Goal: Task Accomplishment & Management: Complete application form

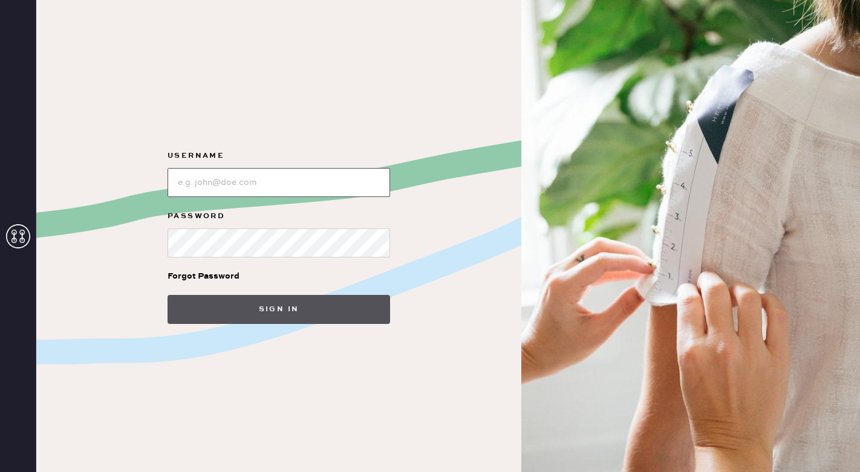
type input "reformationsoho"
click at [213, 314] on button "Sign in" at bounding box center [278, 309] width 222 height 29
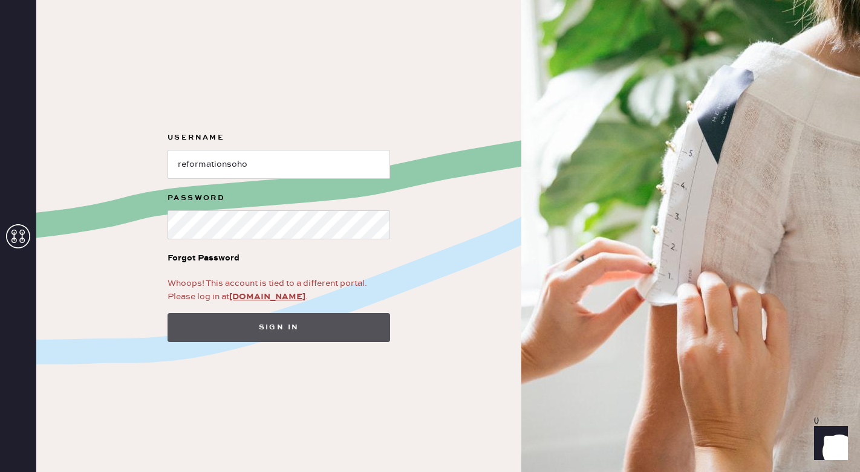
click at [270, 335] on button "Sign in" at bounding box center [278, 327] width 222 height 29
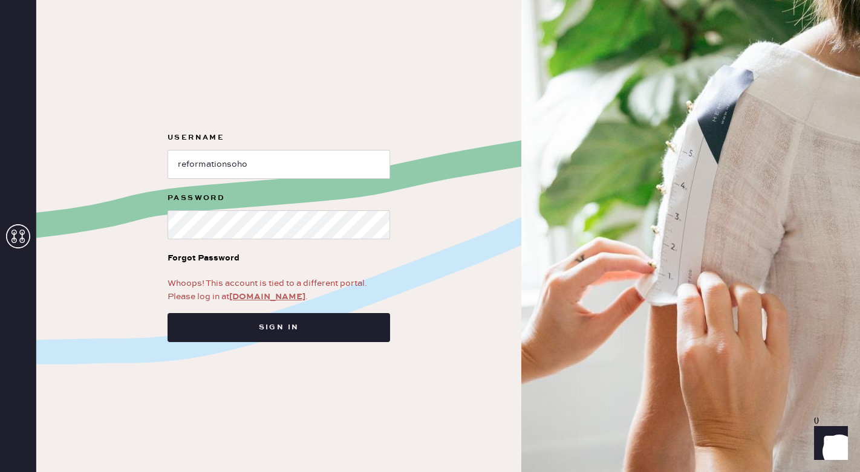
click at [264, 299] on link "app.hemster.co" at bounding box center [267, 296] width 76 height 11
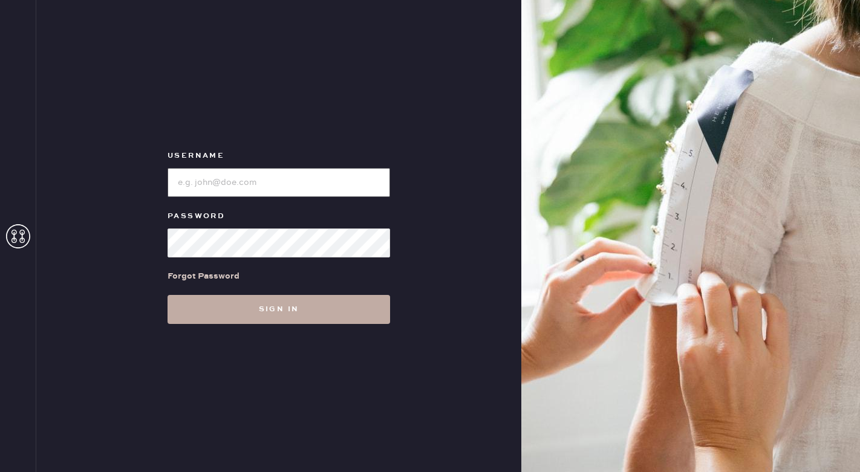
type input "reformationsoho"
click at [262, 311] on button "Sign in" at bounding box center [278, 309] width 222 height 29
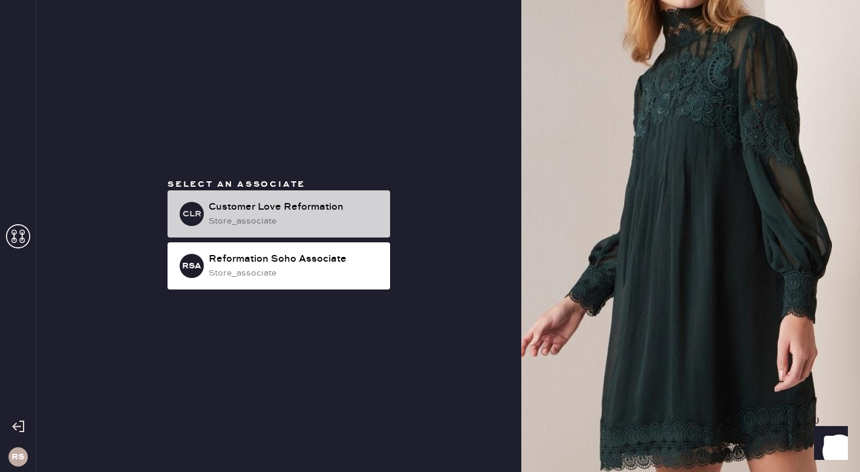
click at [287, 216] on div "store_associate" at bounding box center [295, 221] width 172 height 13
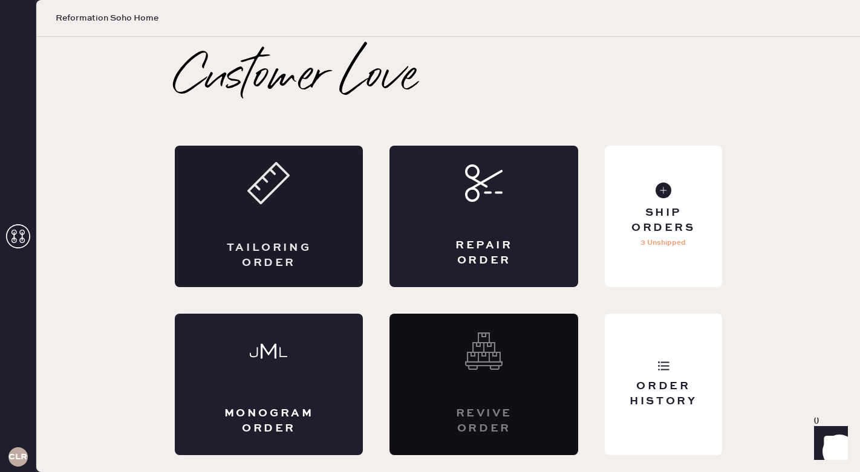
click at [261, 218] on div "Tailoring Order" at bounding box center [269, 216] width 189 height 141
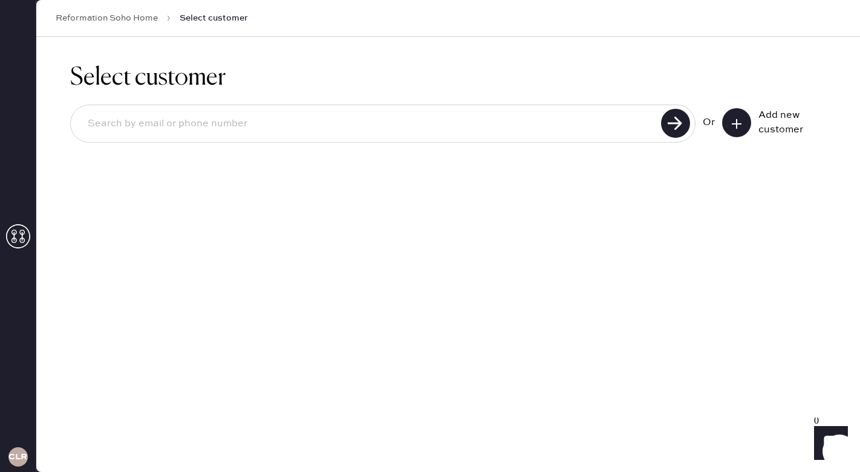
click at [261, 218] on div "Select customer Or Add new customer" at bounding box center [447, 254] width 823 height 435
click at [254, 129] on input at bounding box center [367, 124] width 579 height 28
type input "9499239434"
click at [672, 127] on use at bounding box center [675, 123] width 29 height 29
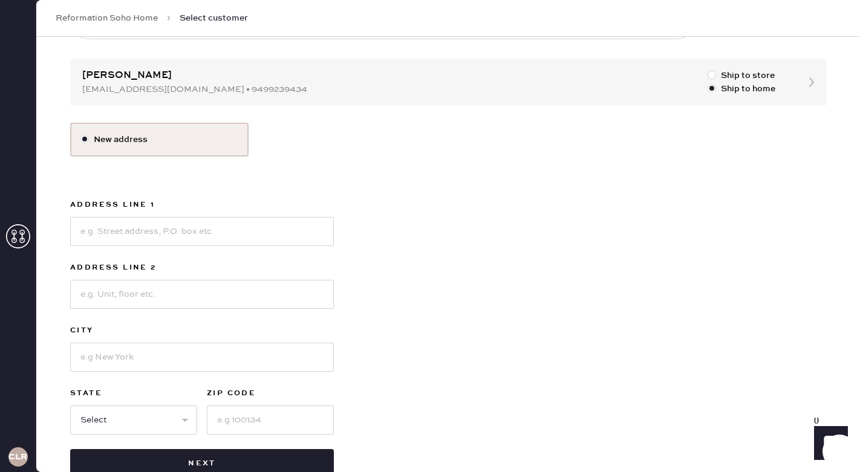
scroll to position [102, 0]
click at [143, 229] on input at bounding box center [202, 232] width 264 height 29
type input "75 [PERSON_NAME]"
click at [119, 291] on input at bounding box center [202, 295] width 264 height 29
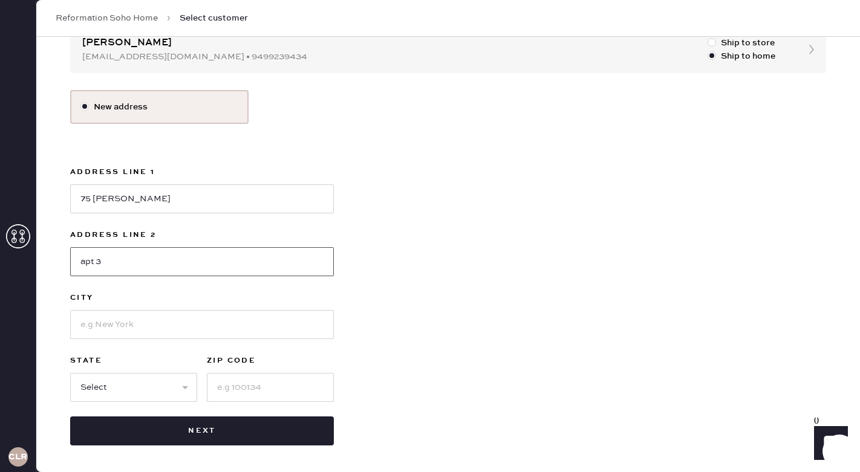
type input "apt 3"
click at [97, 334] on input at bounding box center [202, 324] width 264 height 29
type input "[US_STATE]"
click at [236, 386] on input at bounding box center [270, 387] width 127 height 29
type input "10012"
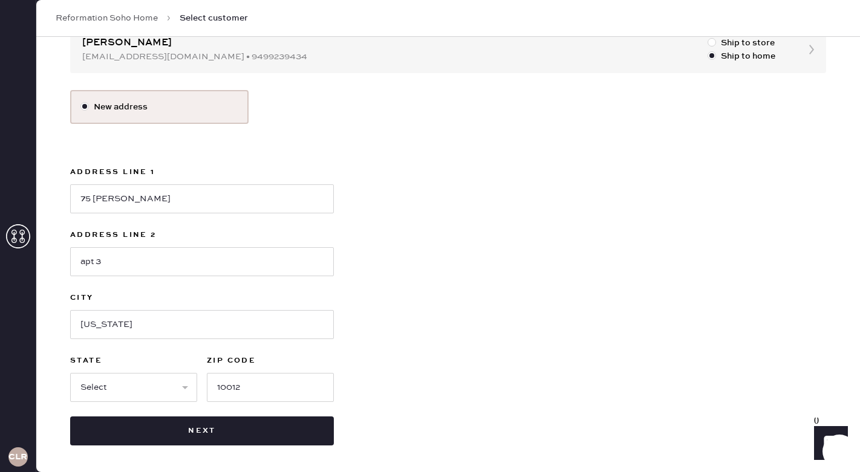
click at [407, 391] on div "New address Address Line 1 75 [PERSON_NAME] Address Line 2 [GEOGRAPHIC_DATA] [U…" at bounding box center [448, 267] width 756 height 355
click at [172, 391] on select "Select AK AL AR AZ CA CO CT [GEOGRAPHIC_DATA] DE FL [GEOGRAPHIC_DATA] HI [GEOGR…" at bounding box center [133, 387] width 127 height 29
select select "NY"
click at [70, 373] on select "Select AK AL AR AZ CA CO CT [GEOGRAPHIC_DATA] DE FL [GEOGRAPHIC_DATA] HI [GEOGR…" at bounding box center [133, 387] width 127 height 29
click at [441, 369] on div "New address Address Line 1 75 [PERSON_NAME] Address Line 2 [GEOGRAPHIC_DATA] [U…" at bounding box center [448, 267] width 756 height 355
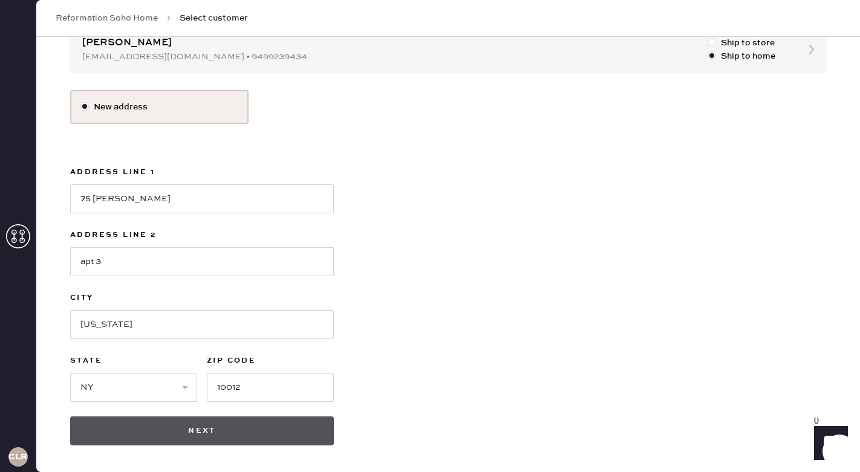
click at [267, 435] on button "Next" at bounding box center [202, 431] width 264 height 29
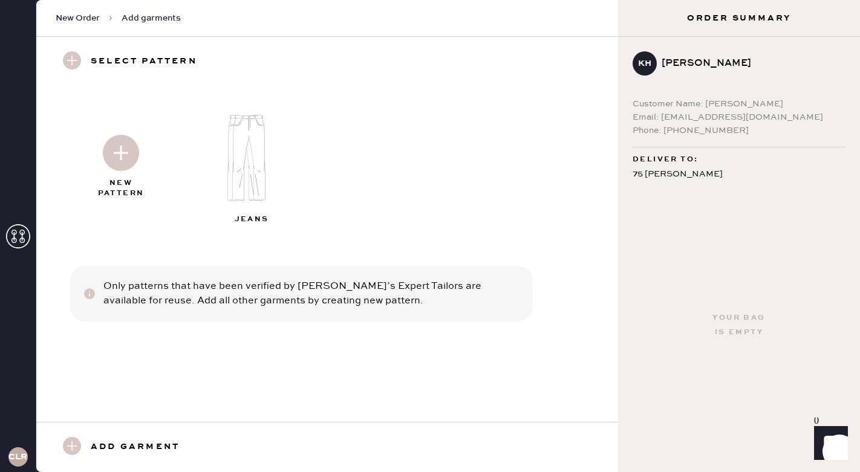
click at [247, 152] on img at bounding box center [254, 158] width 131 height 105
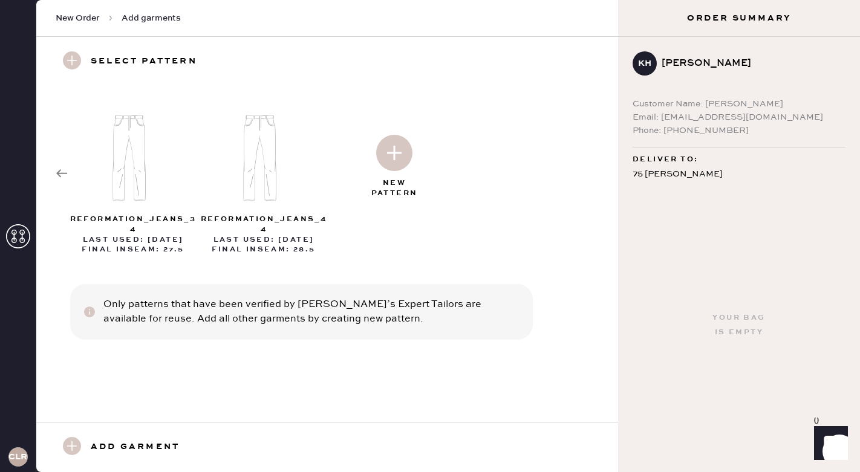
click at [394, 157] on img at bounding box center [394, 153] width 36 height 36
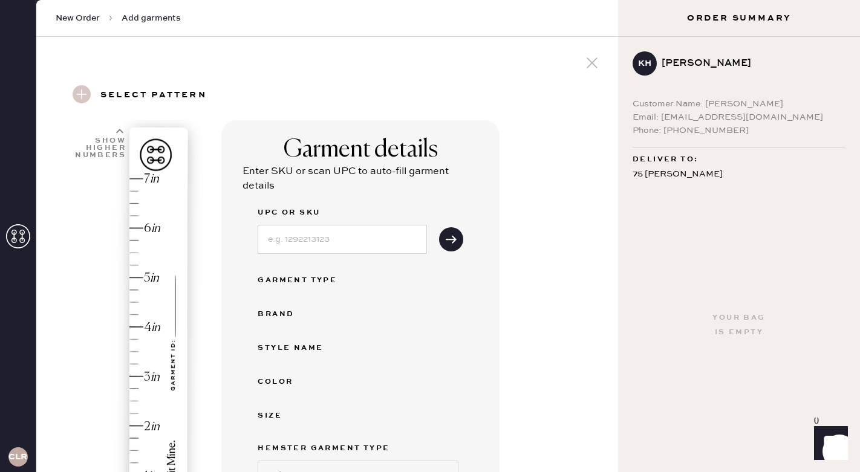
select select "2"
click at [320, 247] on input at bounding box center [342, 239] width 169 height 29
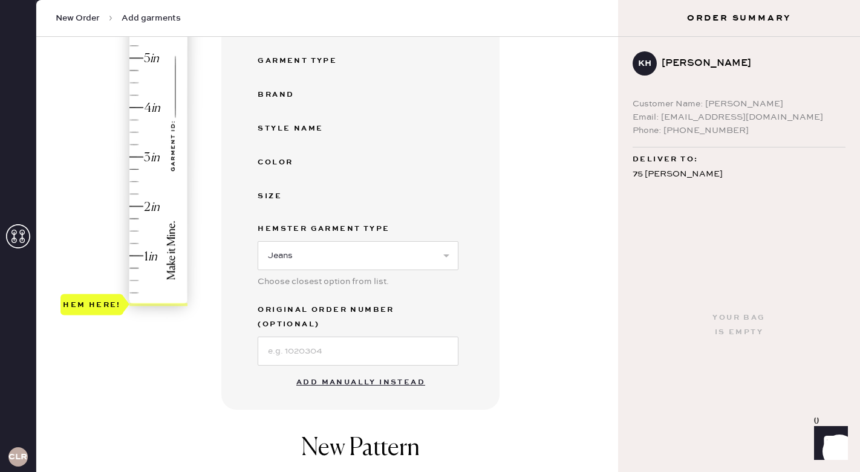
scroll to position [233, 0]
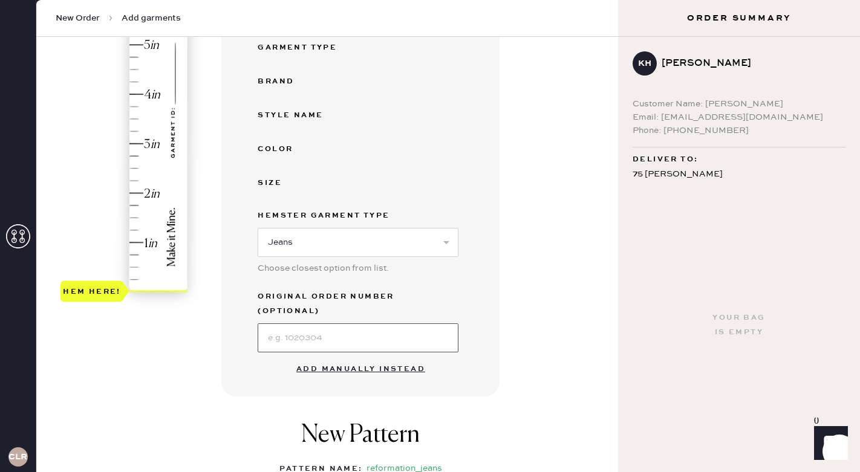
click at [290, 323] on input at bounding box center [358, 337] width 201 height 29
type input "S24279423"
click at [348, 357] on button "Add manually instead" at bounding box center [360, 369] width 143 height 24
select select "2"
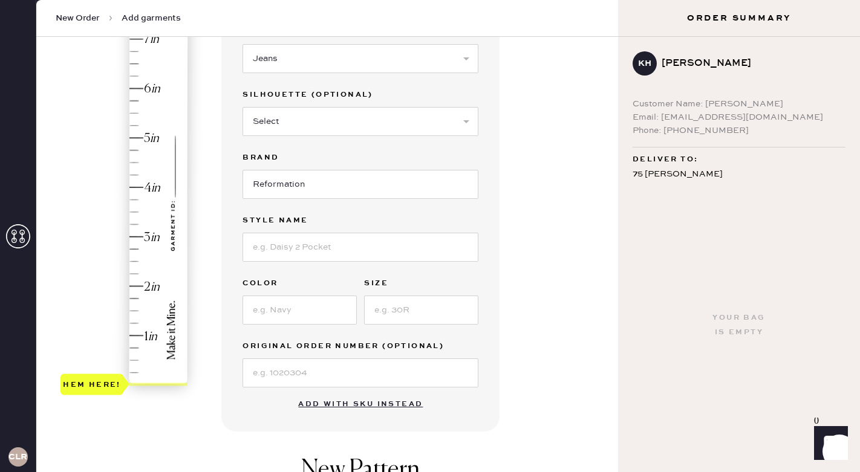
scroll to position [146, 0]
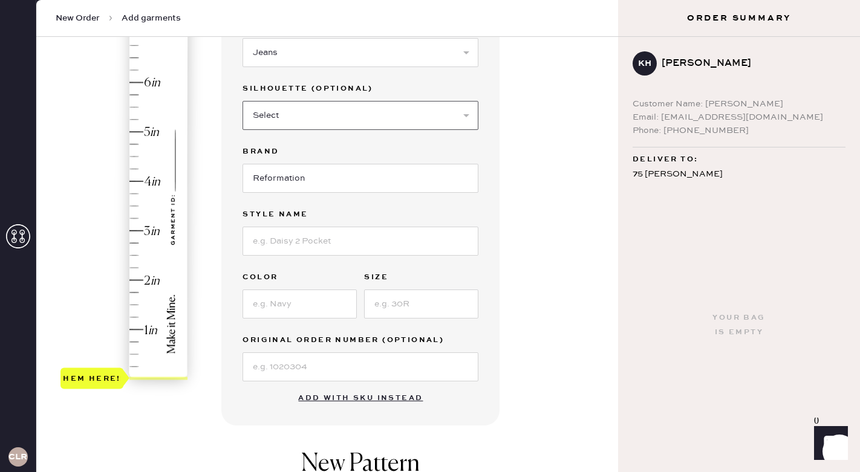
click at [332, 116] on select "Select Shorts Cropped Flare Boot Cut Straight Skinny Other" at bounding box center [360, 115] width 236 height 29
select select "other"
click at [242, 101] on select "Select Shorts Cropped Flare Boot Cut Straight Skinny Other" at bounding box center [360, 115] width 236 height 29
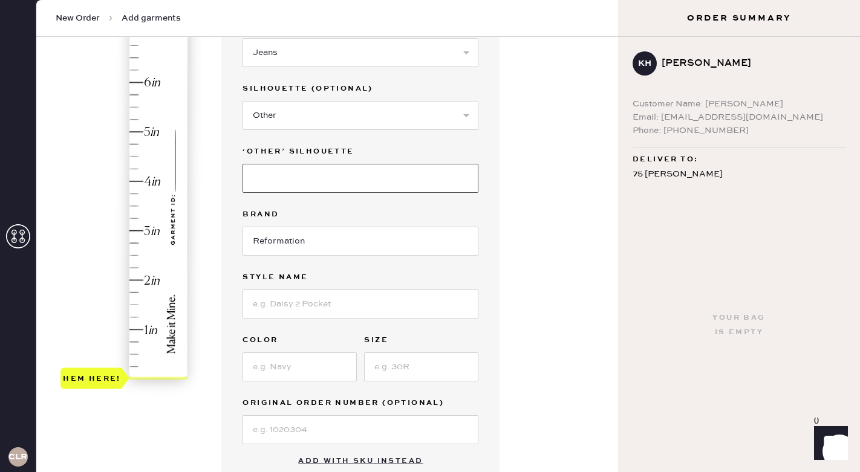
click at [296, 185] on input at bounding box center [360, 178] width 236 height 29
type input "wide leg"
click at [313, 210] on label "Brand" at bounding box center [360, 214] width 236 height 15
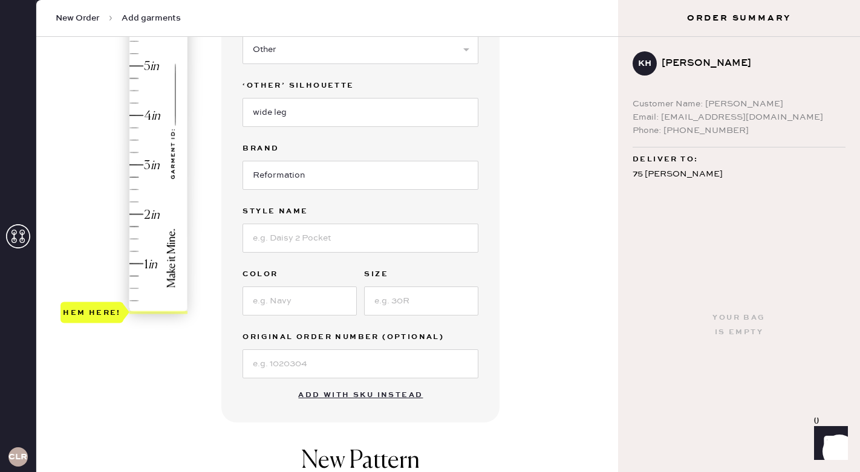
scroll to position [255, 0]
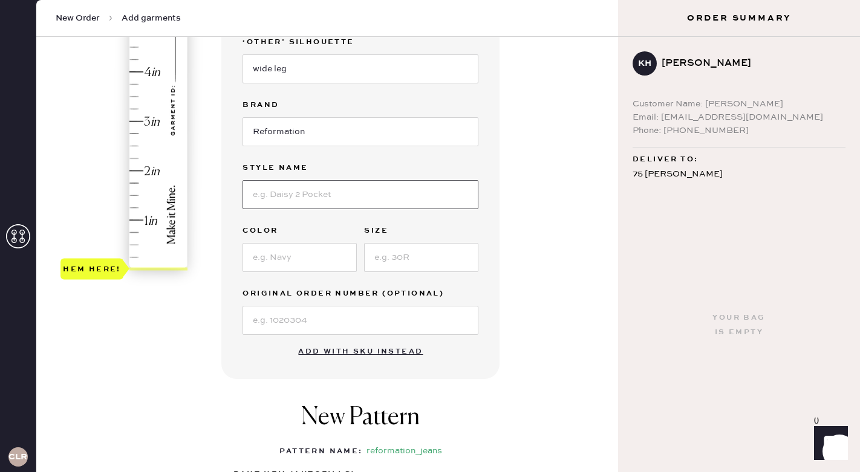
click at [288, 197] on input at bounding box center [360, 194] width 236 height 29
type input "[PERSON_NAME] High Rise Slouchy Wide Leg"
click at [304, 264] on input at bounding box center [299, 257] width 114 height 29
click at [426, 260] on input at bounding box center [421, 257] width 114 height 29
type input "24"
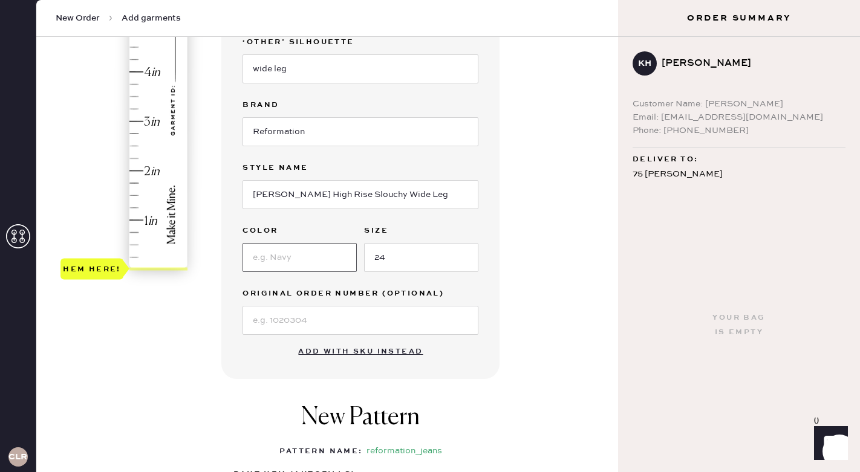
click at [328, 261] on input at bounding box center [299, 257] width 114 height 29
click at [300, 328] on input at bounding box center [360, 320] width 236 height 29
click at [299, 261] on input "clere" at bounding box center [299, 257] width 114 height 29
type input "clery"
click at [300, 327] on input at bounding box center [360, 320] width 236 height 29
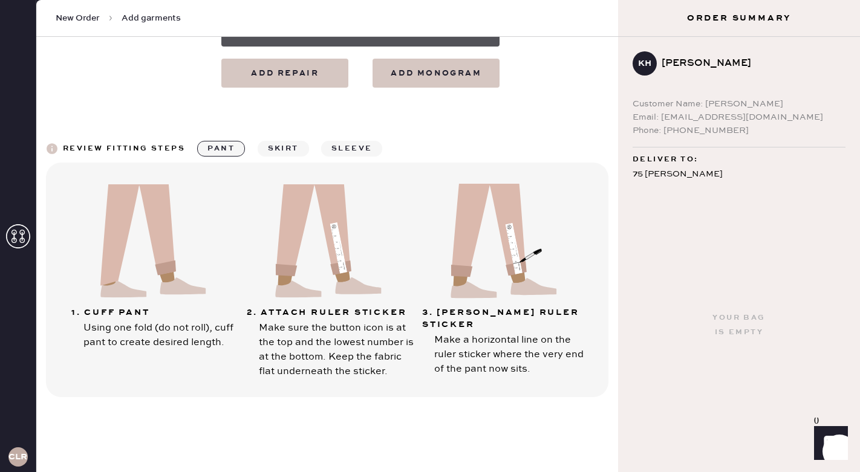
scroll to position [784, 0]
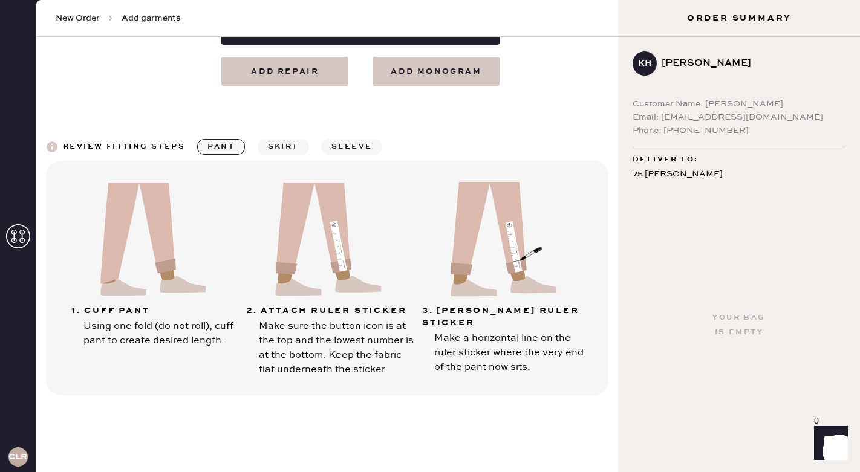
click at [475, 367] on div "1. Cuff pant Using one fold (do not roll), cuff pant to create desired length. …" at bounding box center [327, 278] width 526 height 198
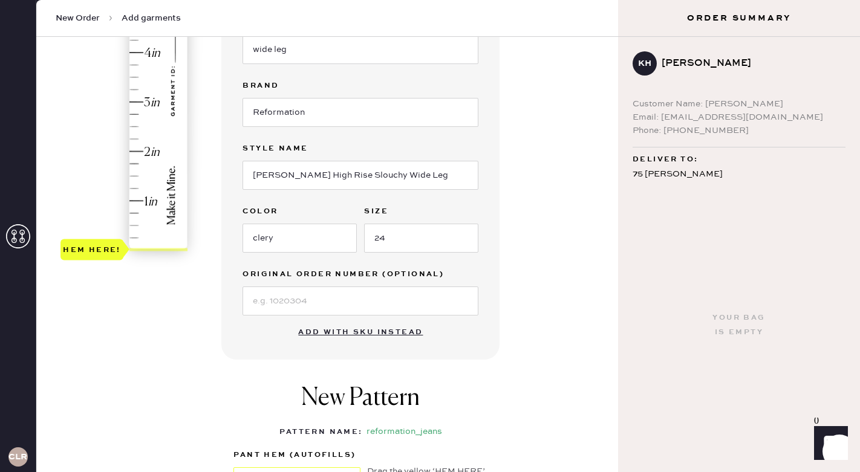
scroll to position [275, 0]
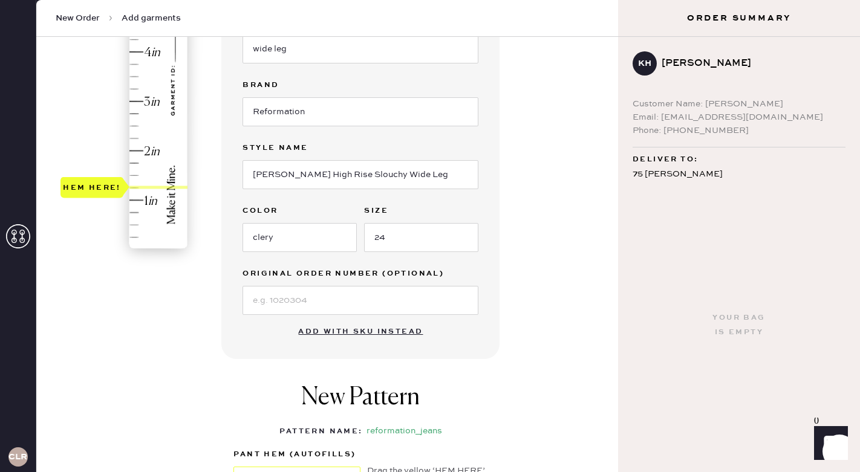
type input "1"
drag, startPoint x: 106, startPoint y: 249, endPoint x: 107, endPoint y: 204, distance: 45.3
click at [107, 204] on div "Hem here!" at bounding box center [92, 199] width 58 height 15
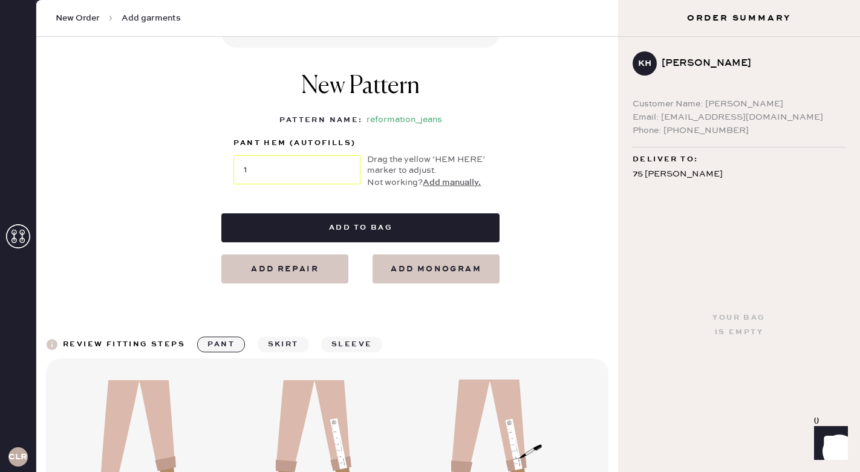
scroll to position [617, 0]
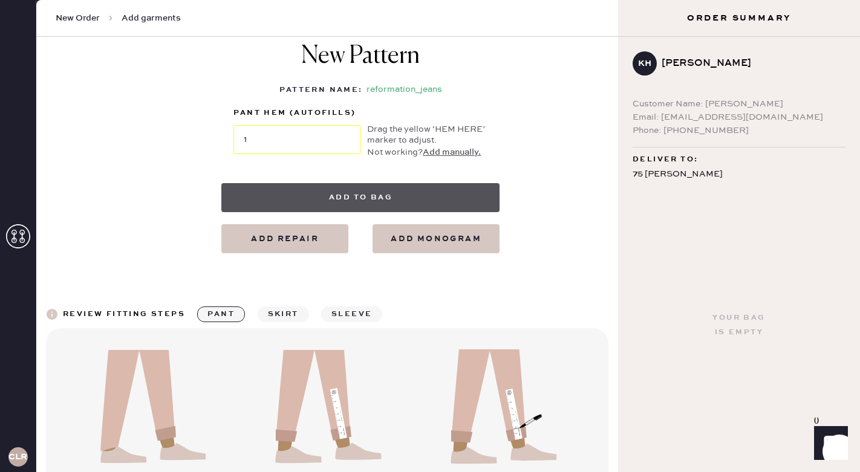
click at [296, 193] on button "Add to bag" at bounding box center [360, 197] width 278 height 29
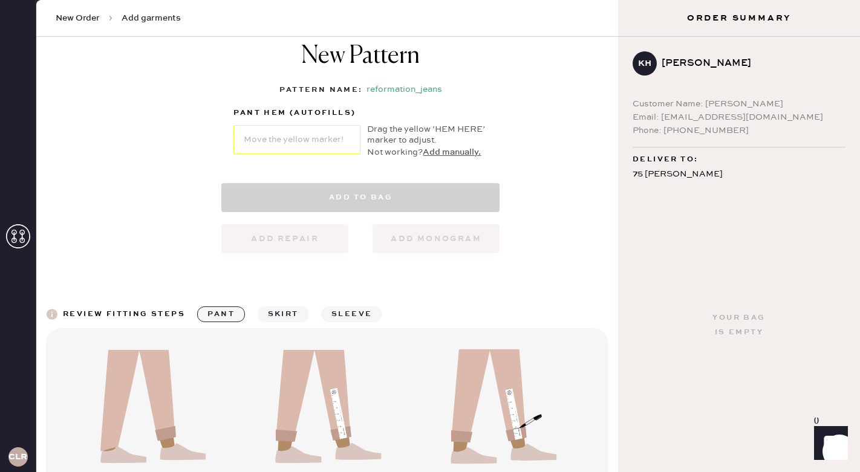
select select "2"
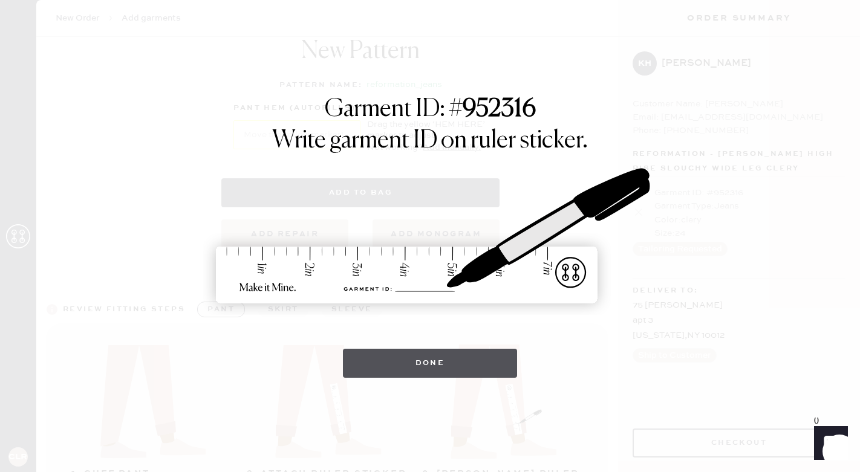
click at [425, 367] on button "Done" at bounding box center [430, 363] width 175 height 29
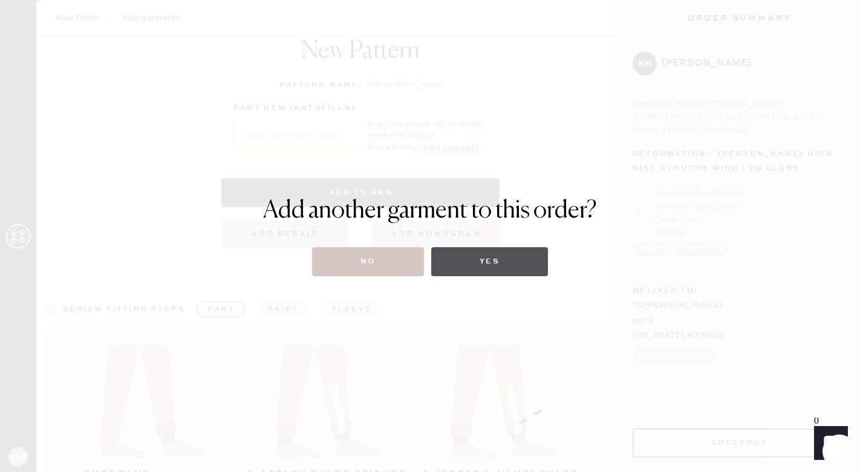
click at [476, 264] on button "Yes" at bounding box center [489, 261] width 117 height 29
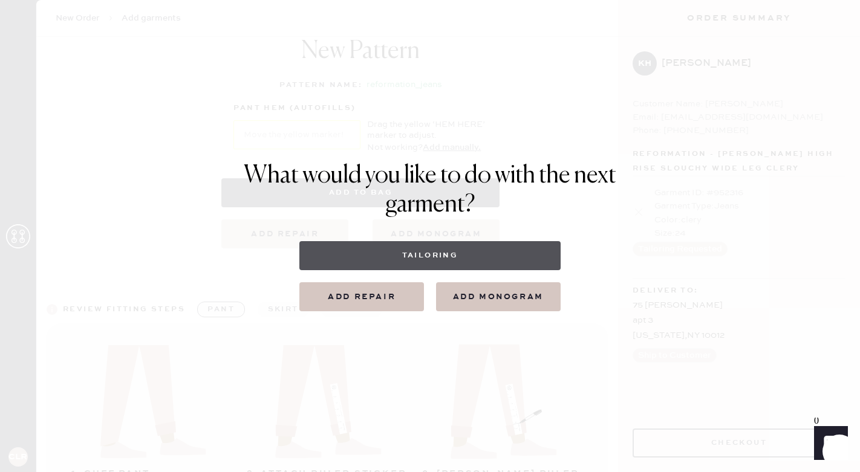
click at [448, 264] on button "Tailoring" at bounding box center [429, 255] width 261 height 29
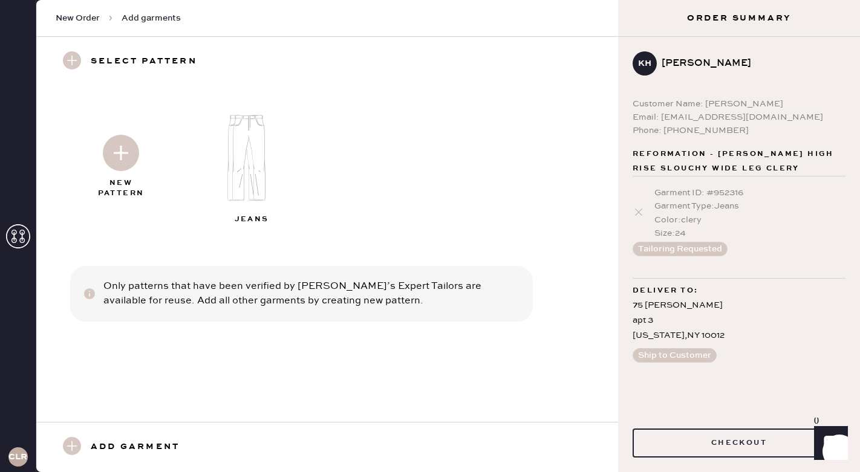
click at [251, 189] on img at bounding box center [254, 158] width 131 height 105
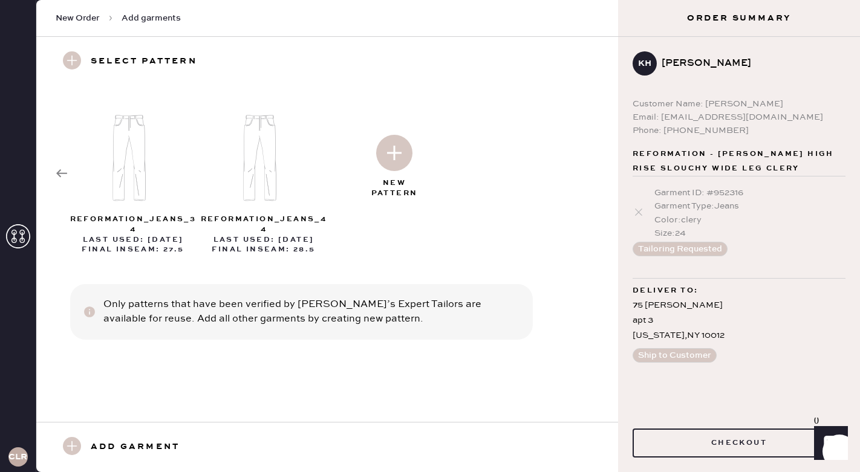
click at [722, 201] on div "Garment Type : Jeans" at bounding box center [749, 205] width 191 height 13
click at [400, 164] on img at bounding box center [394, 153] width 36 height 36
select select "2"
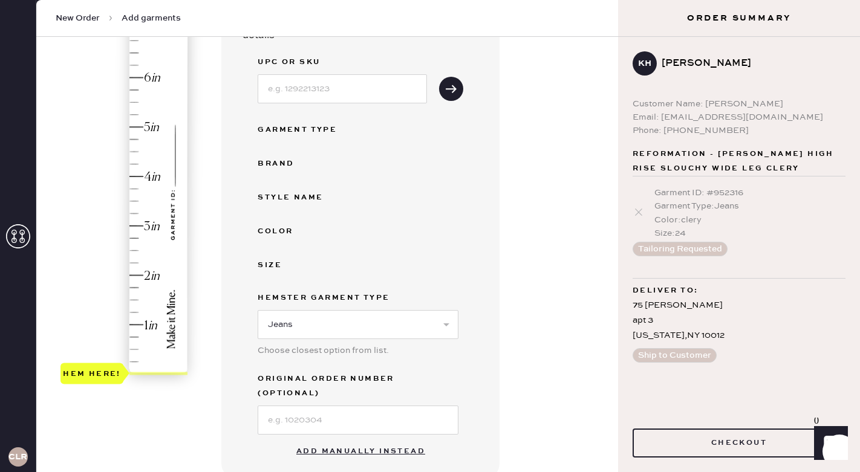
scroll to position [157, 0]
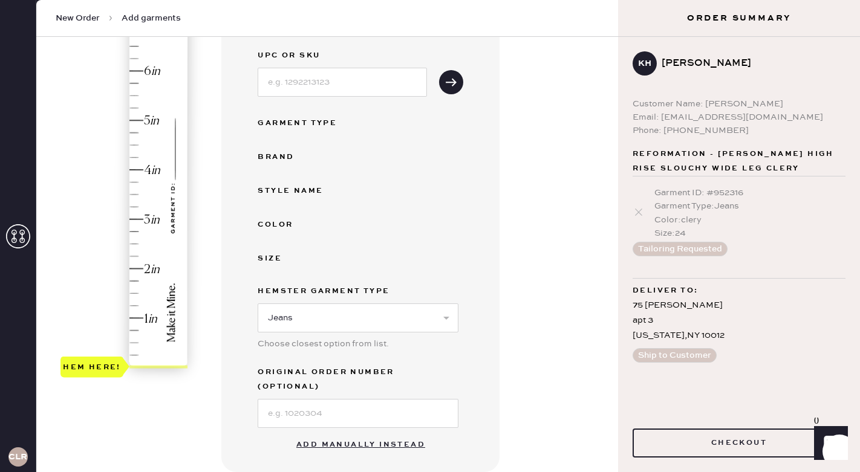
type input "1"
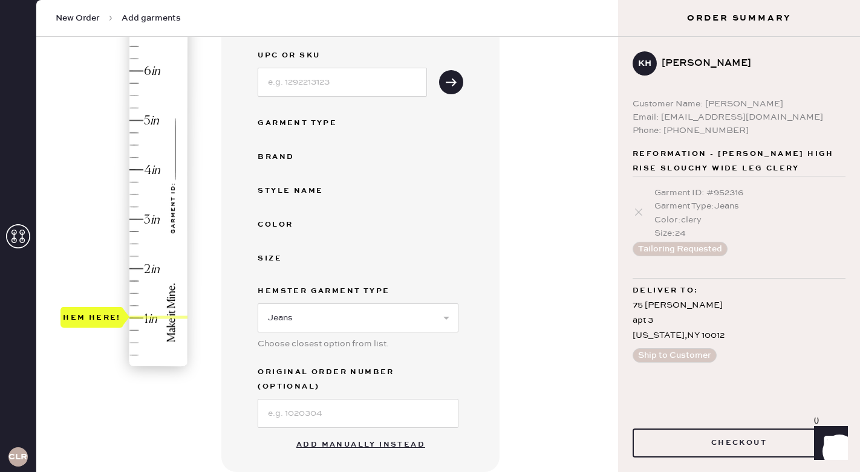
drag, startPoint x: 89, startPoint y: 371, endPoint x: 94, endPoint y: 326, distance: 45.0
click at [94, 326] on div "Hem here!" at bounding box center [91, 317] width 63 height 21
click at [361, 79] on input at bounding box center [342, 82] width 169 height 29
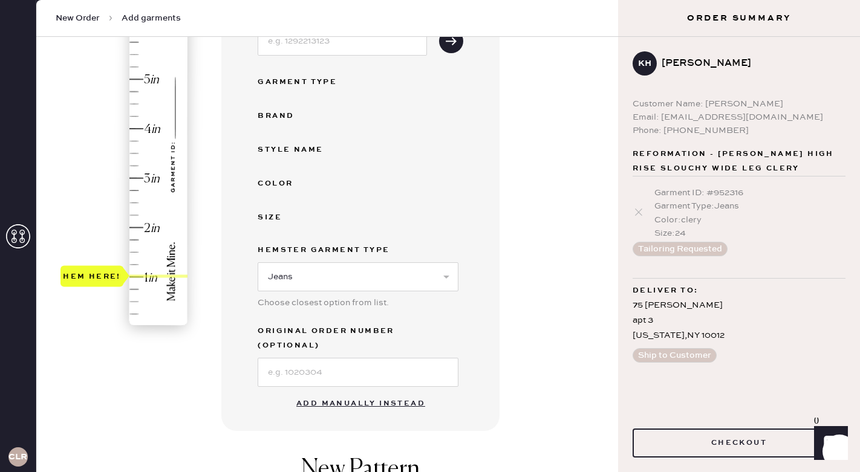
click at [342, 392] on button "Add manually instead" at bounding box center [360, 404] width 143 height 24
select select "2"
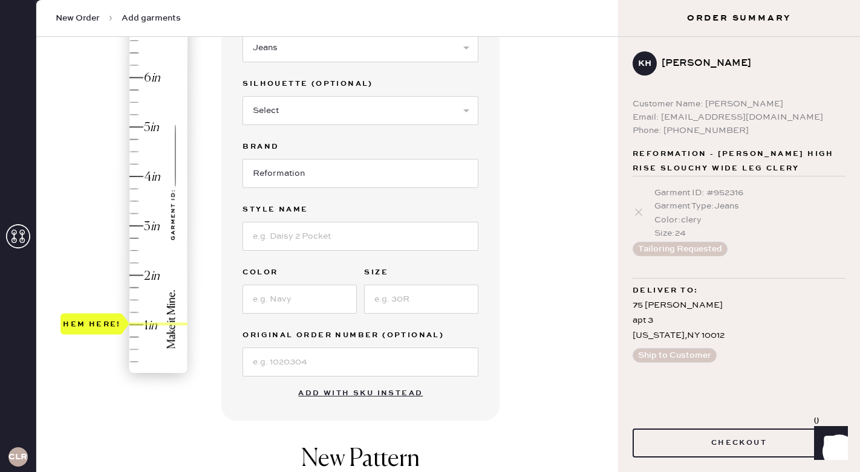
scroll to position [137, 0]
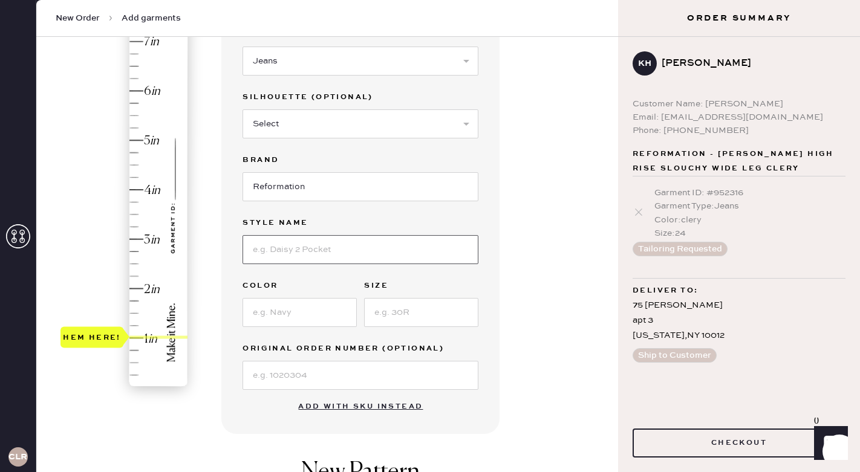
click at [287, 244] on input at bounding box center [360, 249] width 236 height 29
type input "[PERSON_NAME] High Rise Slouchy Wide Leg"
click at [293, 322] on input at bounding box center [299, 312] width 114 height 29
click at [407, 316] on input at bounding box center [421, 312] width 114 height 29
type input "24"
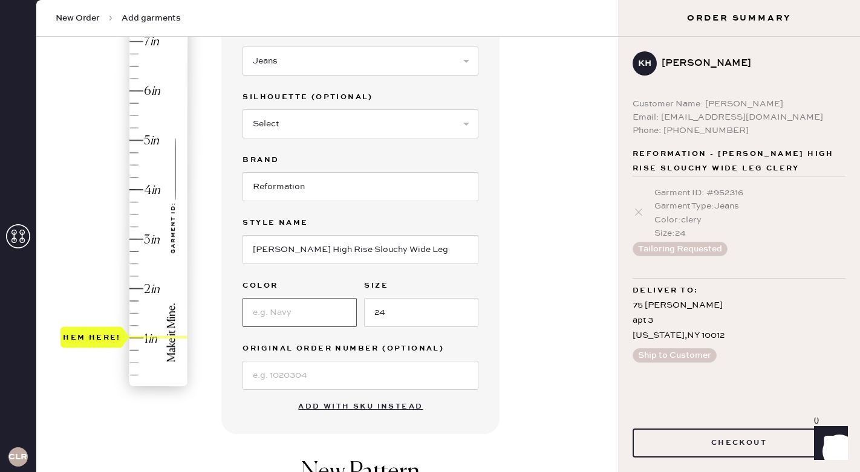
click at [293, 312] on input at bounding box center [299, 312] width 114 height 29
click at [302, 310] on input "sand dallor" at bounding box center [299, 312] width 114 height 29
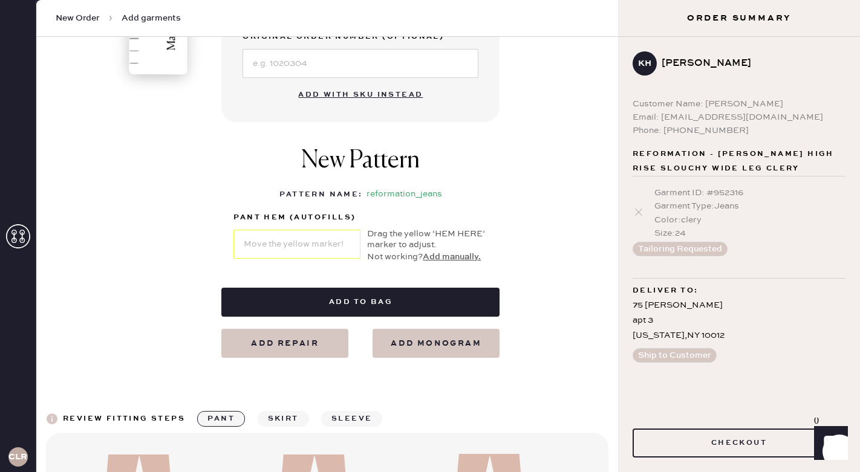
scroll to position [447, 0]
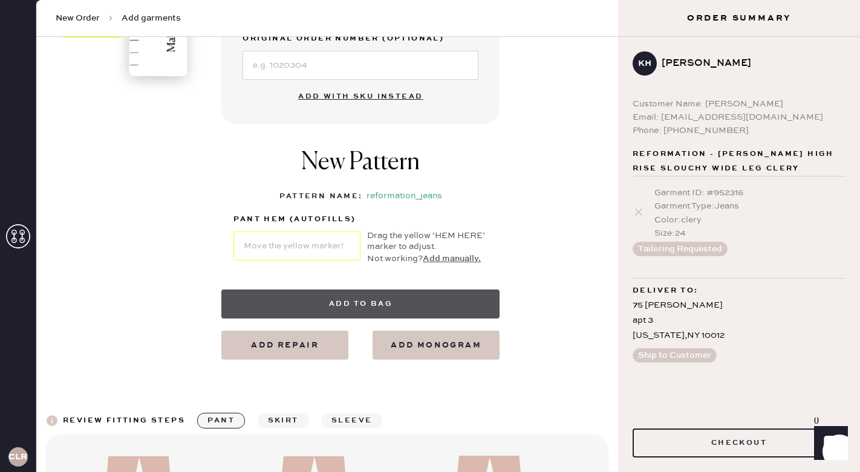
type input "sand [PERSON_NAME]"
click at [319, 299] on button "Add to bag" at bounding box center [360, 304] width 278 height 29
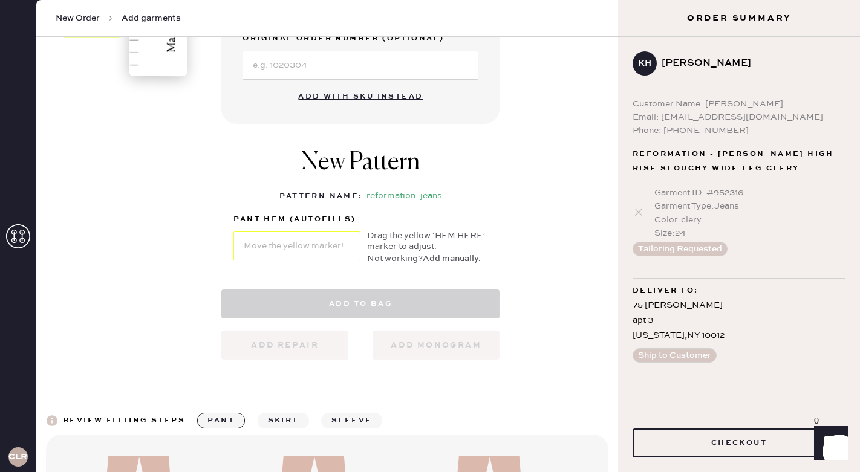
select select "2"
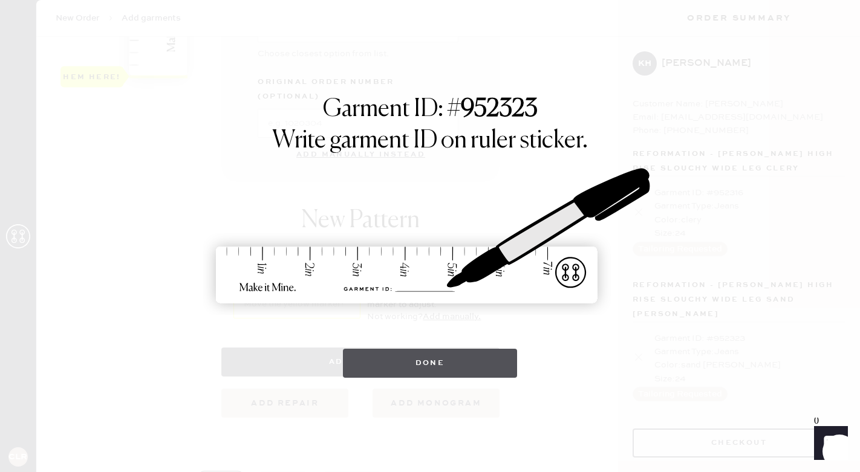
click at [397, 358] on button "Done" at bounding box center [430, 363] width 175 height 29
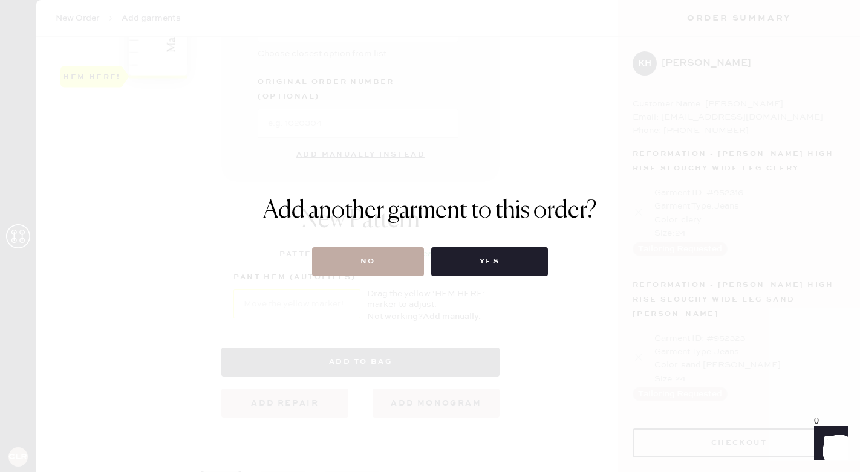
click at [400, 261] on button "No" at bounding box center [368, 261] width 112 height 29
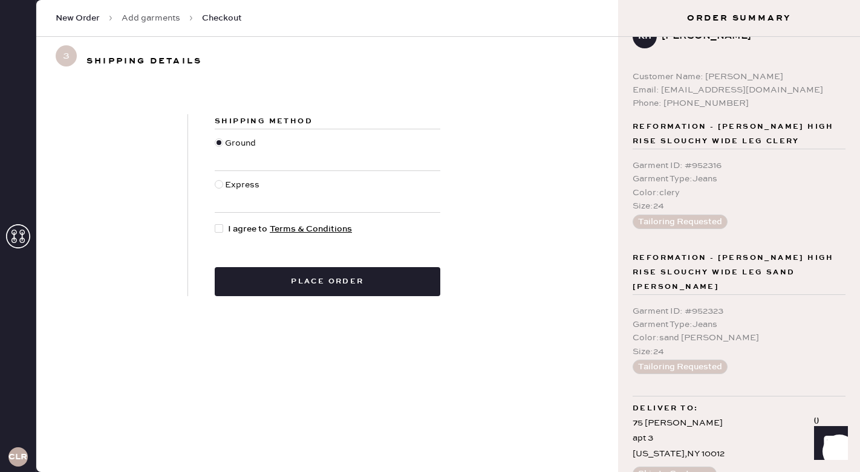
scroll to position [36, 0]
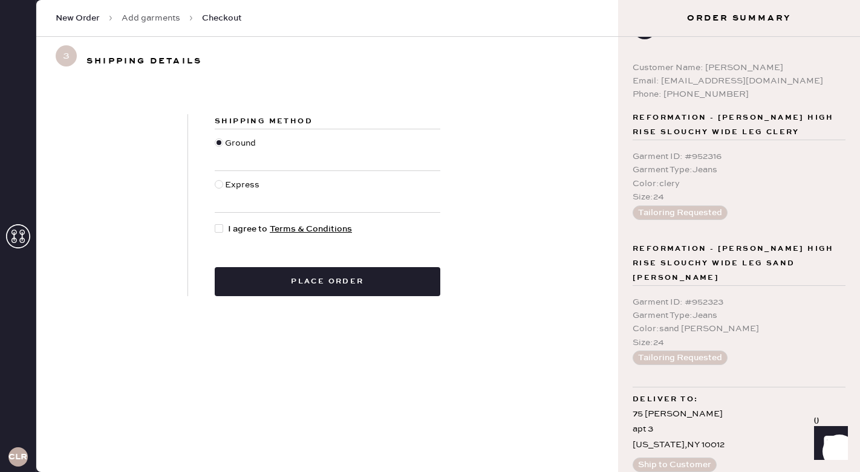
click at [219, 227] on div at bounding box center [219, 228] width 8 height 8
click at [215, 223] on input "I agree to Terms & Conditions" at bounding box center [215, 222] width 1 height 1
checkbox input "true"
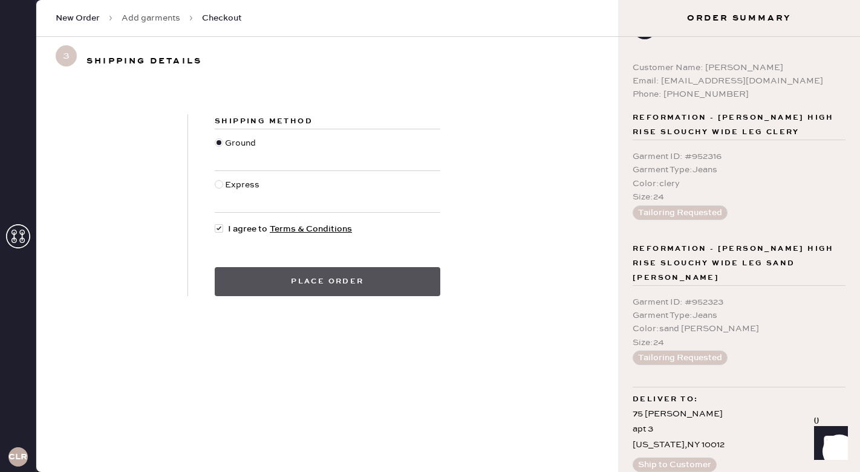
click at [317, 289] on button "Place order" at bounding box center [327, 281] width 225 height 29
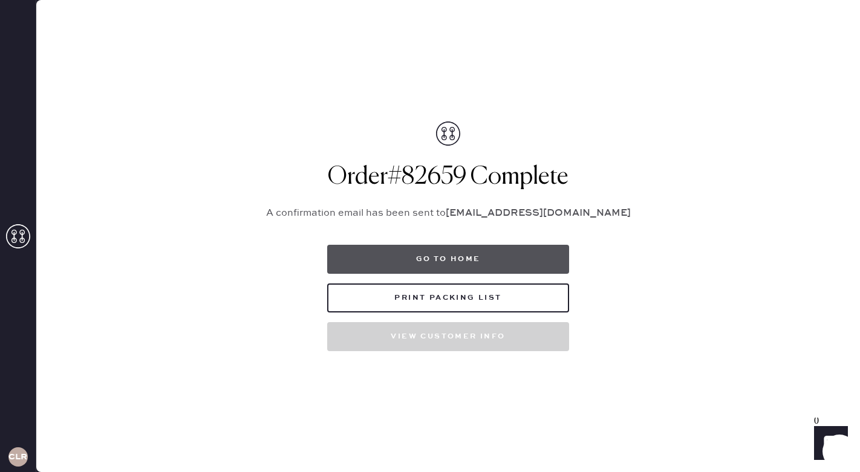
click at [449, 261] on button "Go to home" at bounding box center [448, 259] width 242 height 29
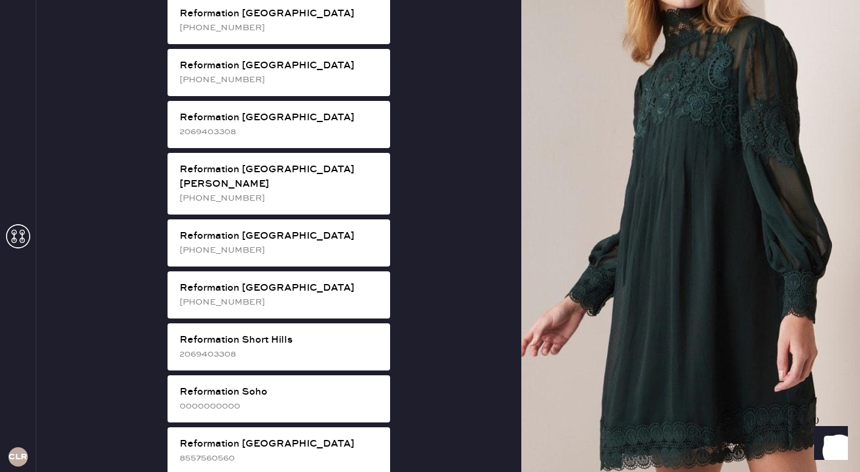
scroll to position [1907, 0]
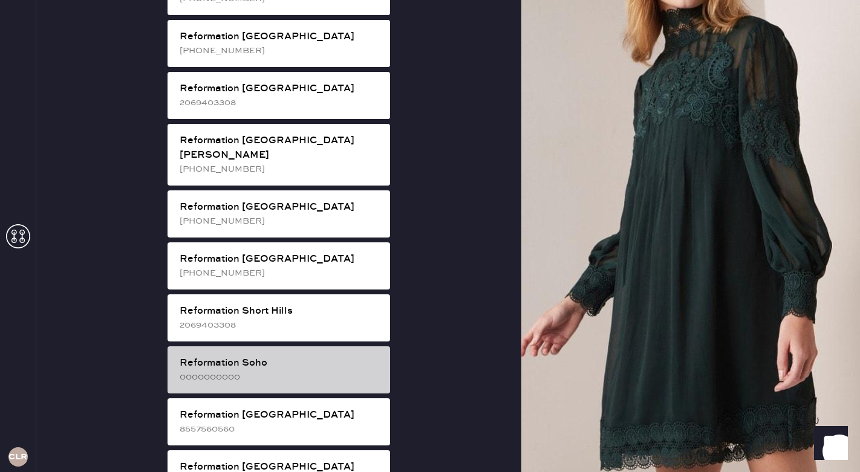
click at [245, 356] on div "Reformation Soho" at bounding box center [280, 363] width 201 height 15
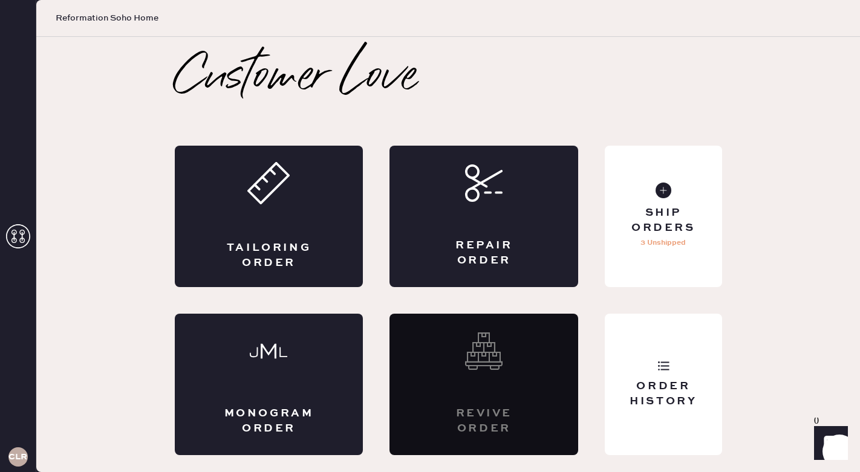
scroll to position [0, 0]
click at [280, 218] on div "Tailoring Order" at bounding box center [269, 216] width 189 height 141
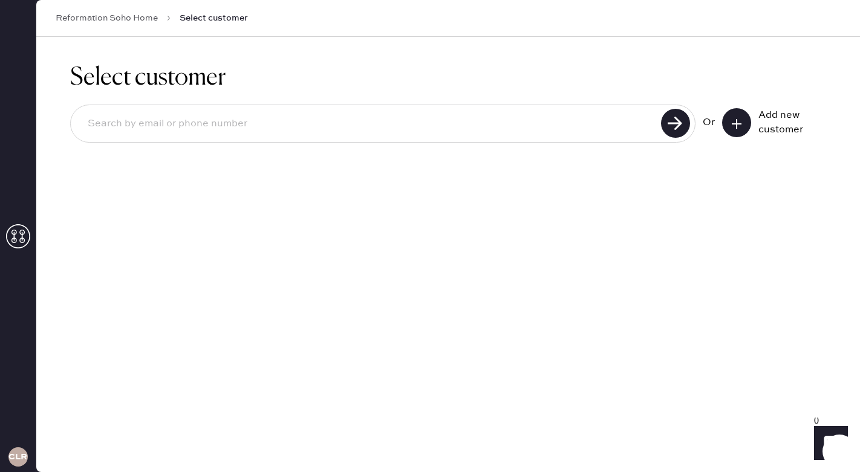
click at [387, 120] on input at bounding box center [367, 124] width 579 height 28
type input "3017686882"
click at [682, 128] on use at bounding box center [675, 123] width 29 height 29
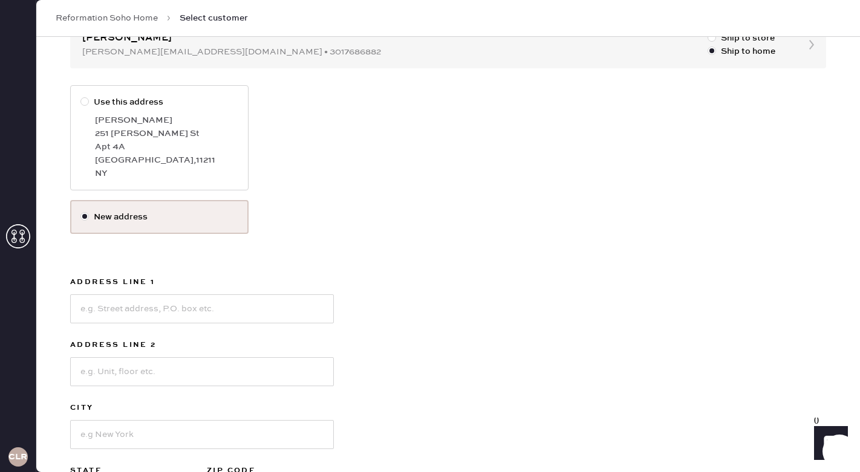
scroll to position [144, 0]
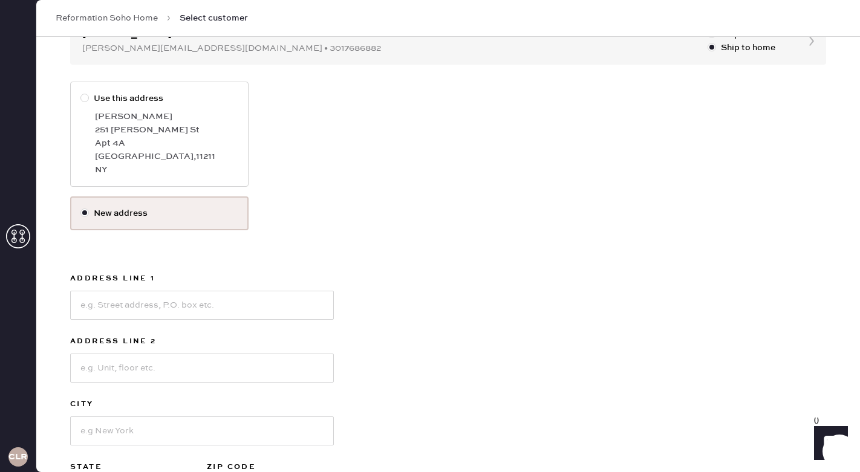
click at [85, 97] on div at bounding box center [84, 98] width 8 height 8
click at [81, 92] on input "Use this address" at bounding box center [80, 92] width 1 height 1
radio input "true"
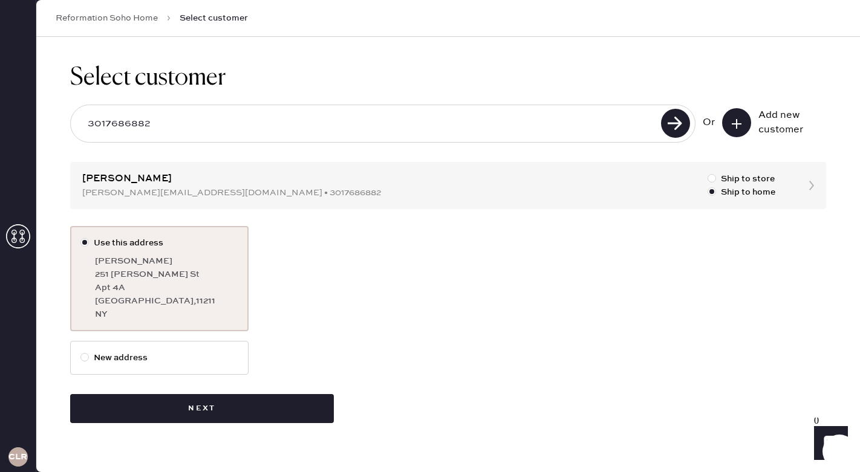
scroll to position [0, 0]
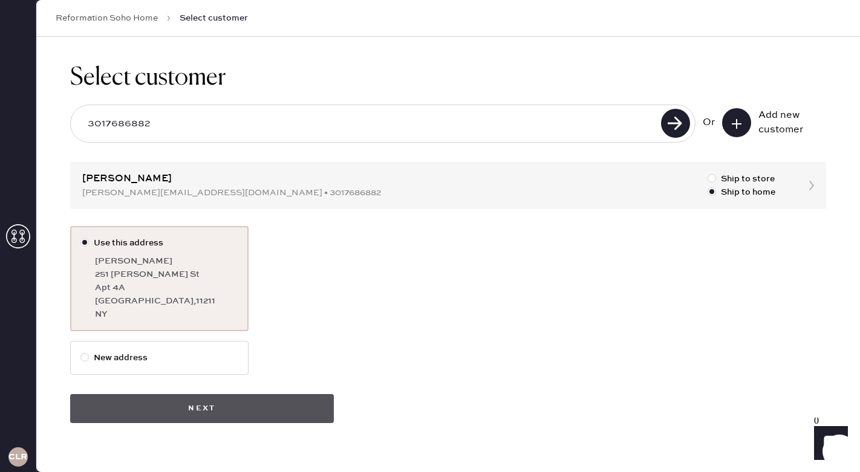
click at [138, 407] on button "Next" at bounding box center [202, 408] width 264 height 29
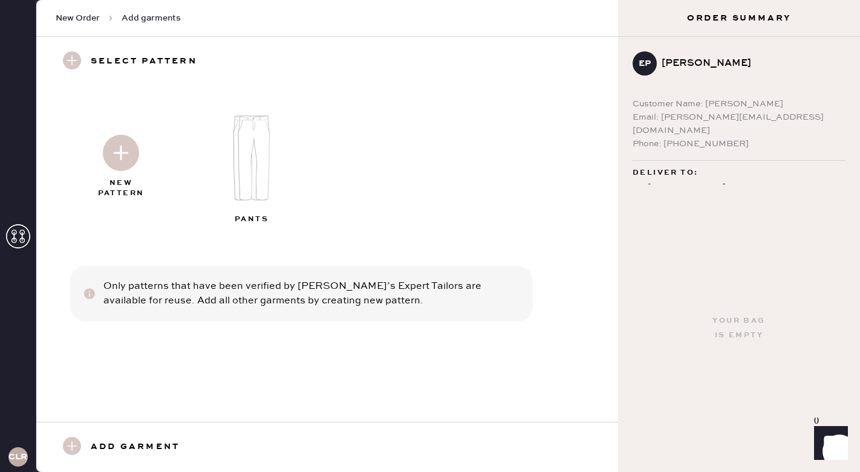
click at [253, 183] on img at bounding box center [254, 158] width 131 height 105
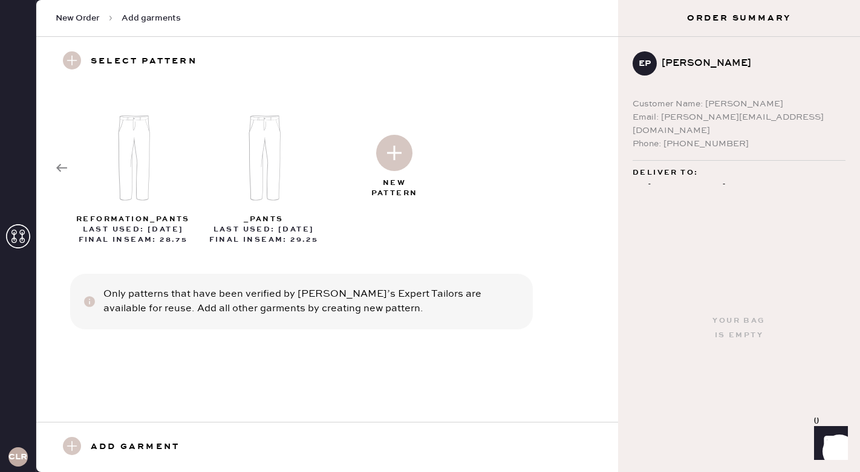
click at [394, 164] on img at bounding box center [394, 153] width 36 height 36
select select "4"
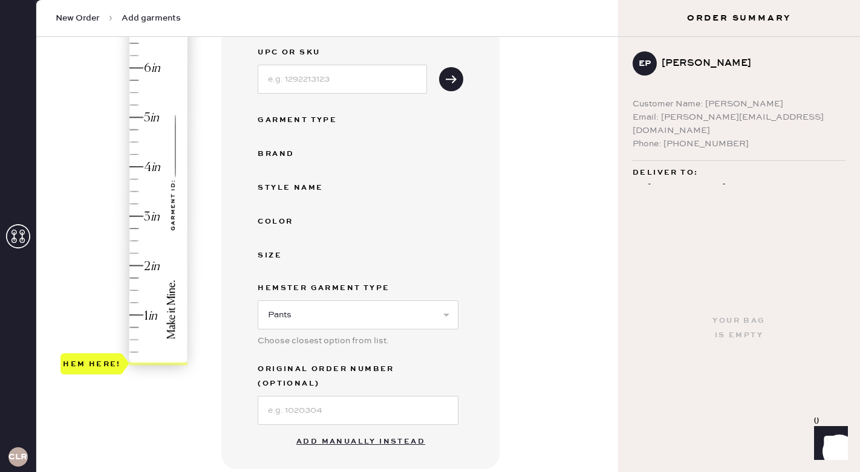
scroll to position [161, 0]
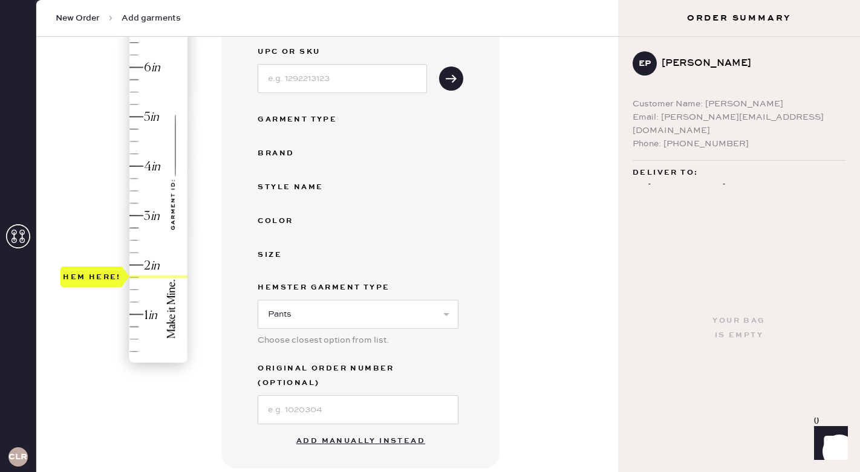
type input "2"
drag, startPoint x: 99, startPoint y: 361, endPoint x: 103, endPoint y: 268, distance: 93.2
click at [103, 267] on div "Hem here!" at bounding box center [92, 265] width 58 height 15
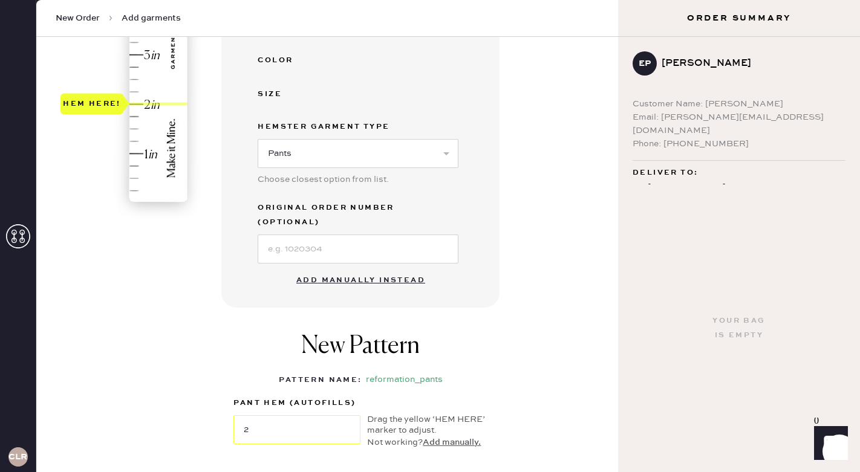
scroll to position [323, 0]
click at [356, 271] on button "Add manually instead" at bounding box center [360, 279] width 143 height 24
select select "4"
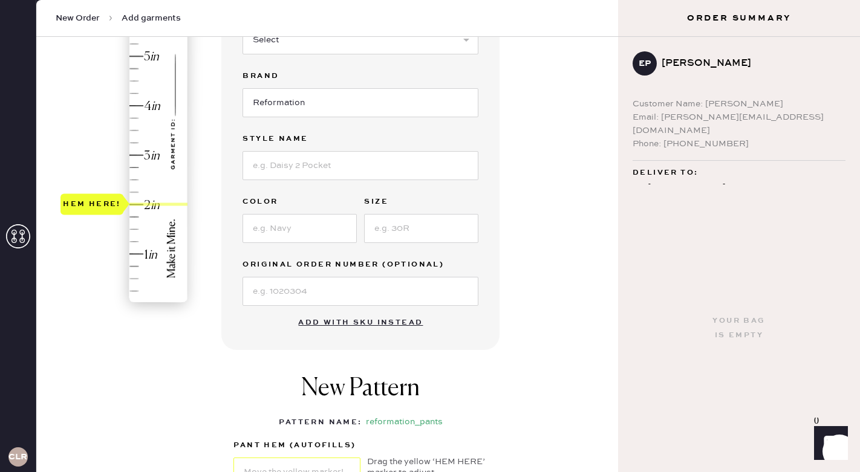
scroll to position [221, 0]
click at [443, 238] on input at bounding box center [421, 229] width 114 height 29
type input "2"
click at [285, 242] on input at bounding box center [299, 229] width 114 height 29
type input "black"
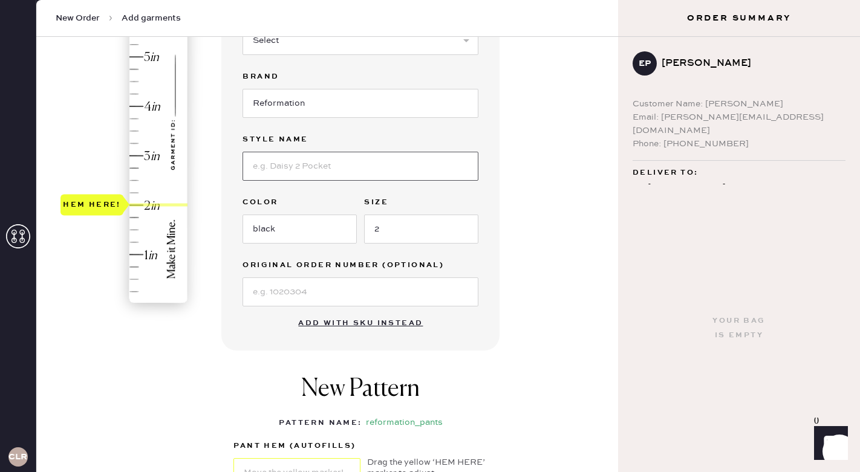
click at [302, 173] on input at bounding box center [360, 166] width 236 height 29
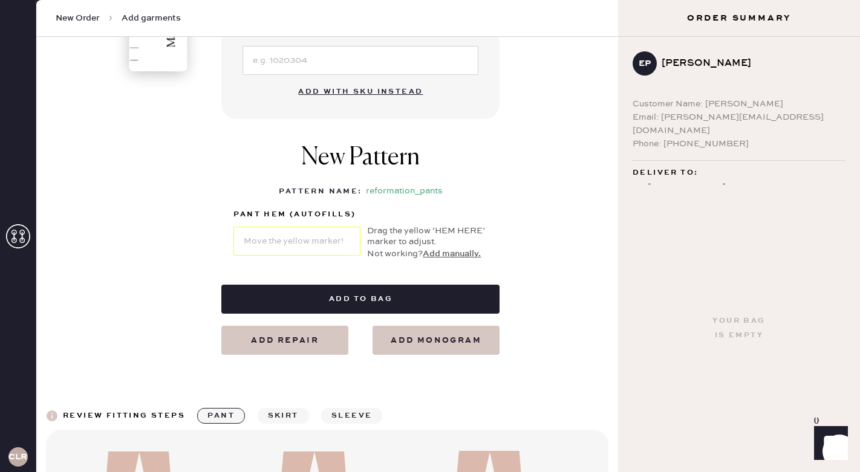
scroll to position [454, 0]
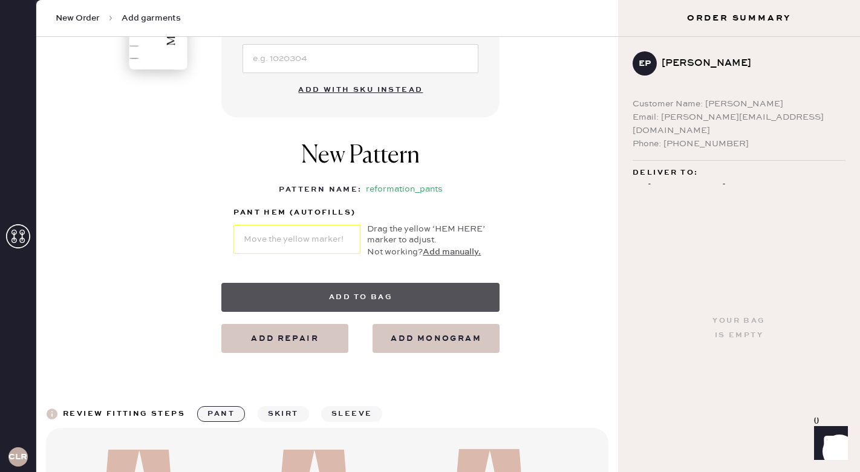
type input "gisele"
click at [325, 291] on button "Add to bag" at bounding box center [360, 297] width 278 height 29
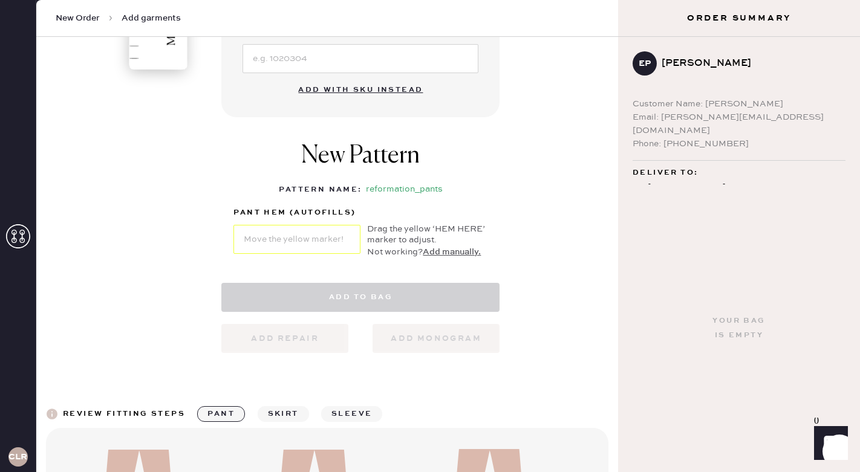
select select "4"
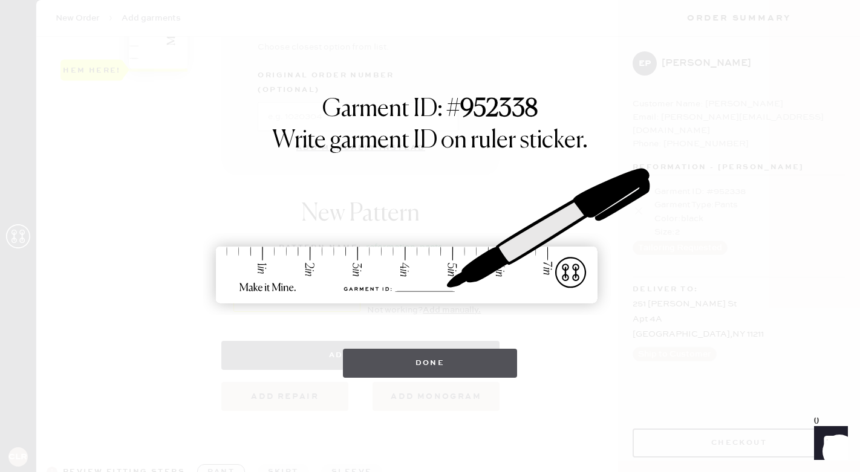
click at [441, 368] on button "Done" at bounding box center [430, 363] width 175 height 29
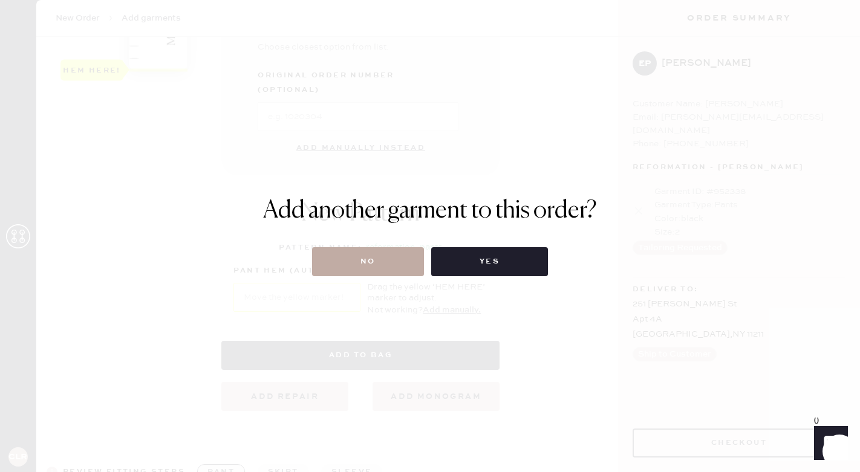
click at [384, 259] on button "No" at bounding box center [368, 261] width 112 height 29
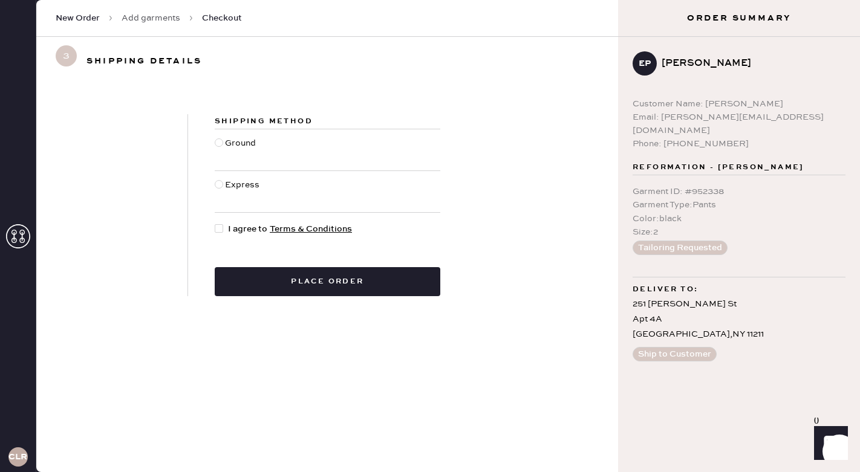
click at [229, 141] on div "Ground" at bounding box center [242, 150] width 34 height 27
click at [215, 137] on input "Ground" at bounding box center [215, 137] width 1 height 1
radio input "true"
click at [244, 220] on div "Shipping Method Ground Express I agree to Terms & Conditions Place order" at bounding box center [327, 205] width 279 height 182
click at [244, 228] on span "I agree to Terms & Conditions" at bounding box center [290, 228] width 124 height 13
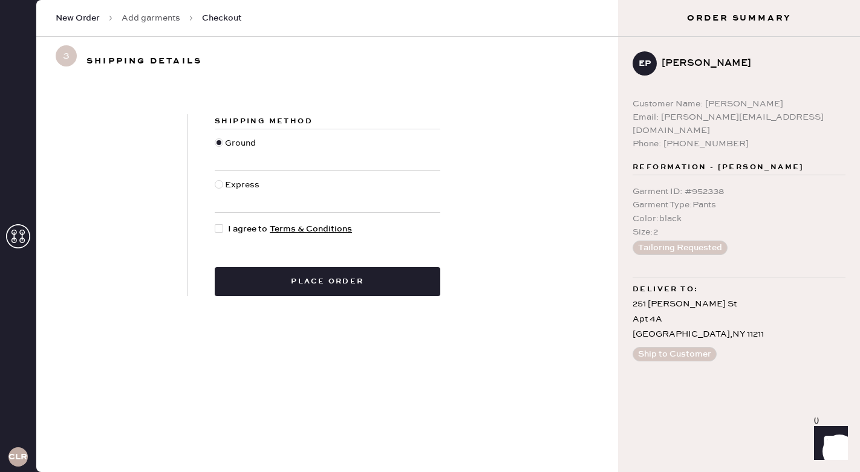
click at [215, 223] on input "I agree to Terms & Conditions" at bounding box center [215, 222] width 1 height 1
checkbox input "true"
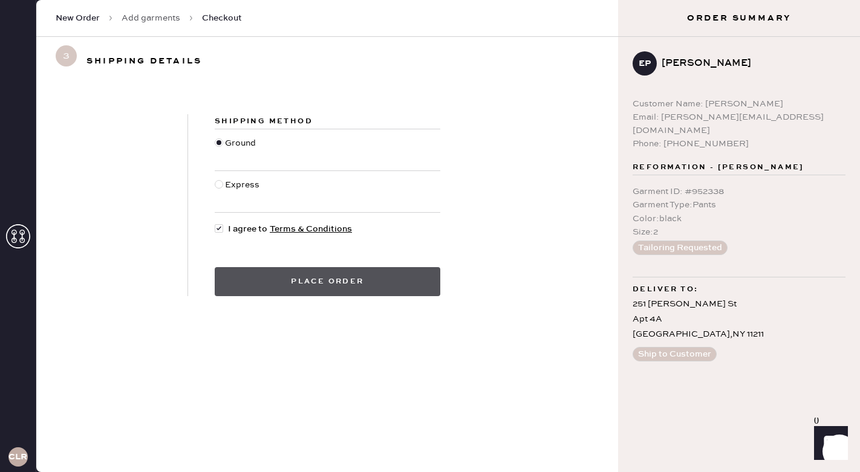
click at [273, 291] on button "Place order" at bounding box center [327, 281] width 225 height 29
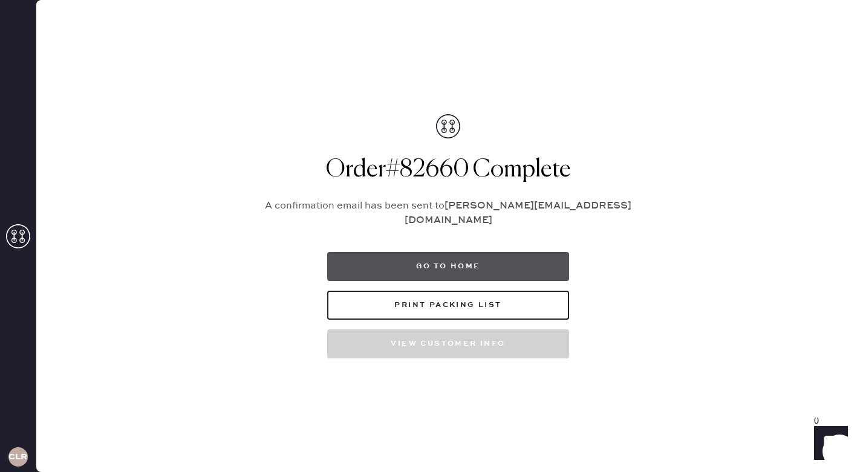
click at [404, 258] on button "Go to home" at bounding box center [448, 266] width 242 height 29
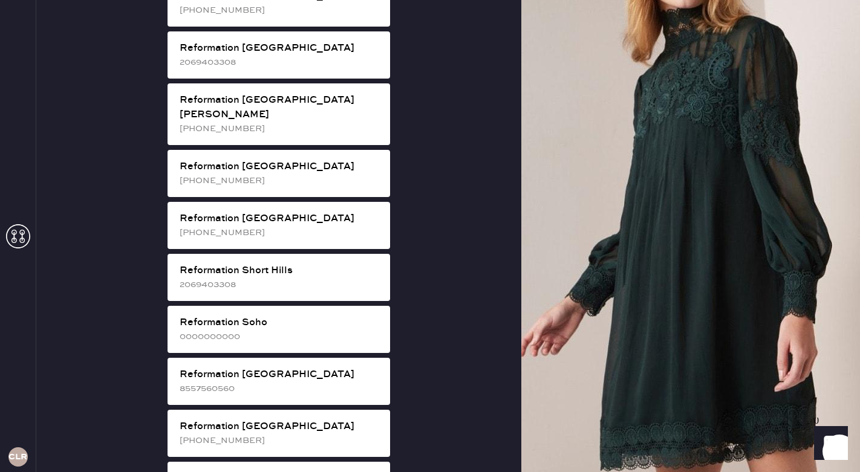
scroll to position [1978, 0]
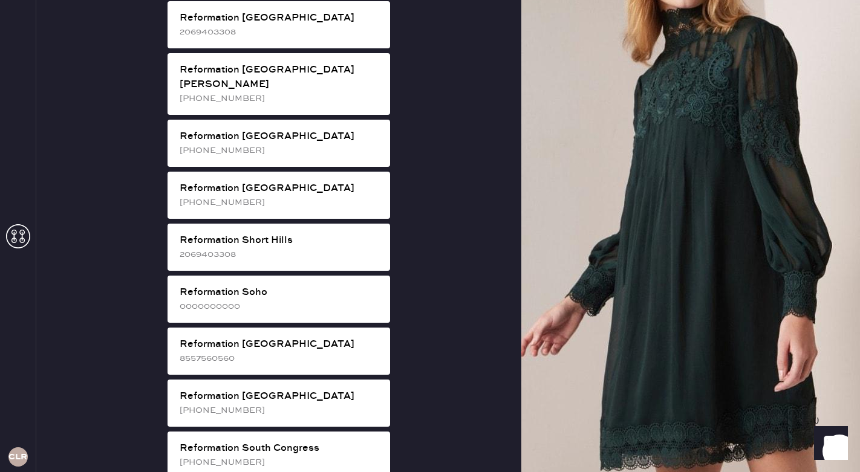
click at [258, 276] on div "Reformation Soho 0000000000" at bounding box center [278, 299] width 222 height 47
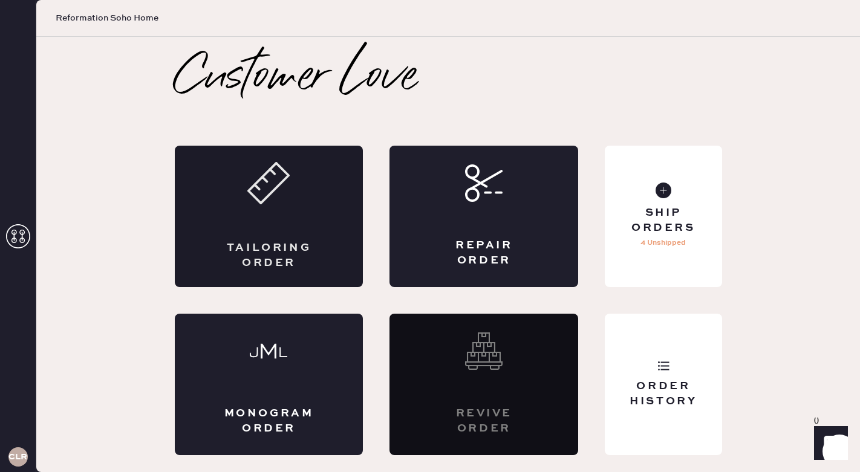
click at [291, 203] on div "Tailoring Order" at bounding box center [269, 216] width 189 height 141
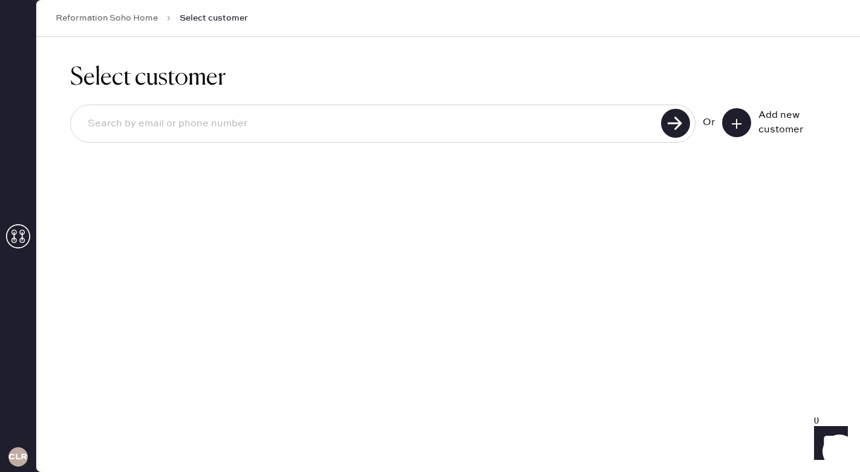
click at [377, 112] on input at bounding box center [367, 124] width 579 height 28
type input "9292265662"
click at [665, 120] on use at bounding box center [675, 123] width 29 height 29
click at [194, 125] on input "9292265662" at bounding box center [367, 124] width 579 height 28
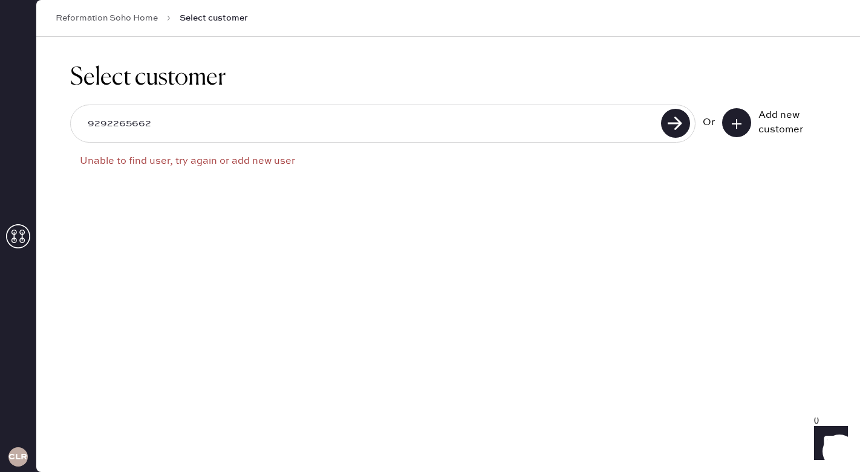
click at [194, 125] on input "9292265662" at bounding box center [367, 124] width 579 height 28
click at [741, 132] on button at bounding box center [736, 122] width 29 height 29
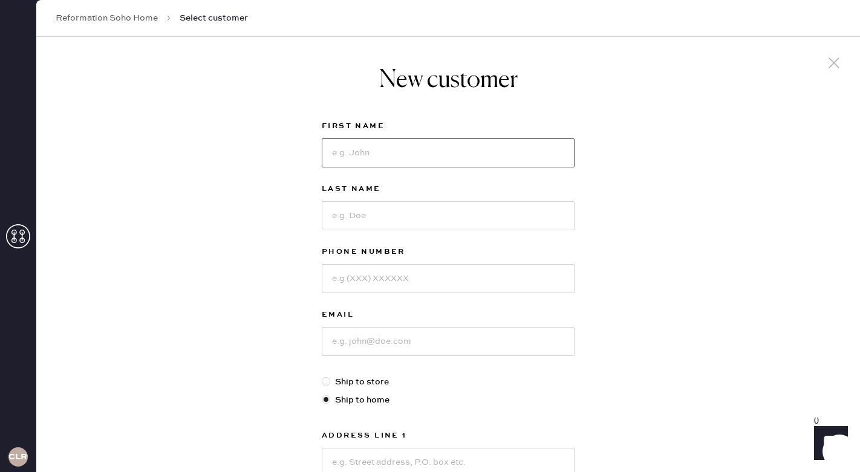
click at [354, 149] on input at bounding box center [448, 152] width 253 height 29
type input "Maeve"
click at [369, 218] on input at bounding box center [448, 215] width 253 height 29
type input "[PERSON_NAME]"
click at [372, 276] on input at bounding box center [448, 278] width 253 height 29
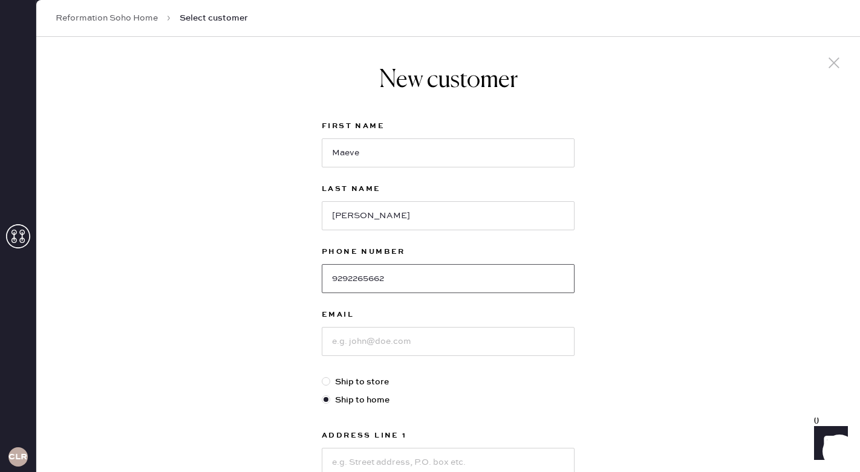
type input "9292265662"
click at [389, 342] on input at bounding box center [448, 341] width 253 height 29
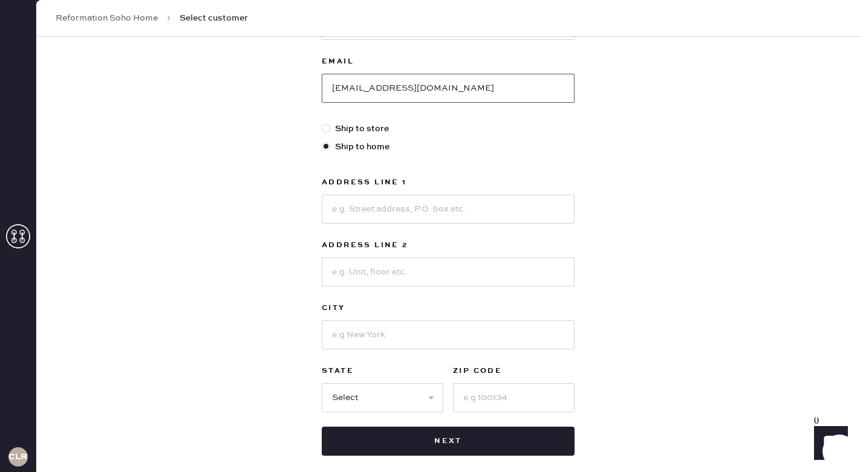
scroll to position [267, 0]
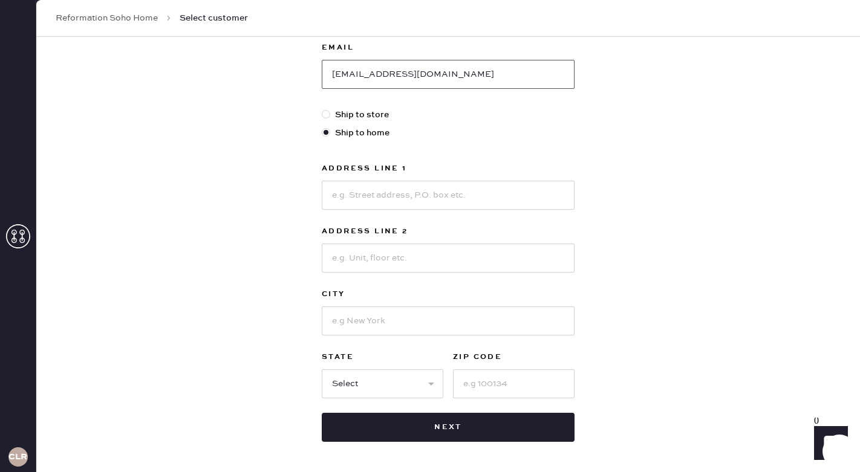
type input "[EMAIL_ADDRESS][DOMAIN_NAME]"
click at [374, 193] on input at bounding box center [448, 195] width 253 height 29
type input "[STREET_ADDRESS]"
click at [358, 250] on input at bounding box center [448, 258] width 253 height 29
type input "5N"
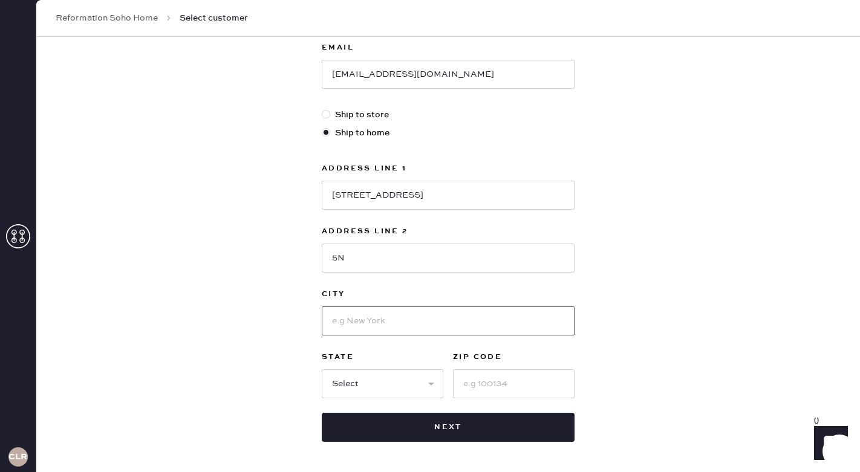
click at [372, 315] on input at bounding box center [448, 320] width 253 height 29
type input "[US_STATE]"
click at [372, 397] on select "Select AK AL AR AZ CA CO CT [GEOGRAPHIC_DATA] DE FL [GEOGRAPHIC_DATA] HI [GEOGR…" at bounding box center [383, 383] width 122 height 29
select select "NY"
click at [322, 369] on select "Select AK AL AR AZ CA CO CT [GEOGRAPHIC_DATA] DE FL [GEOGRAPHIC_DATA] HI [GEOGR…" at bounding box center [383, 383] width 122 height 29
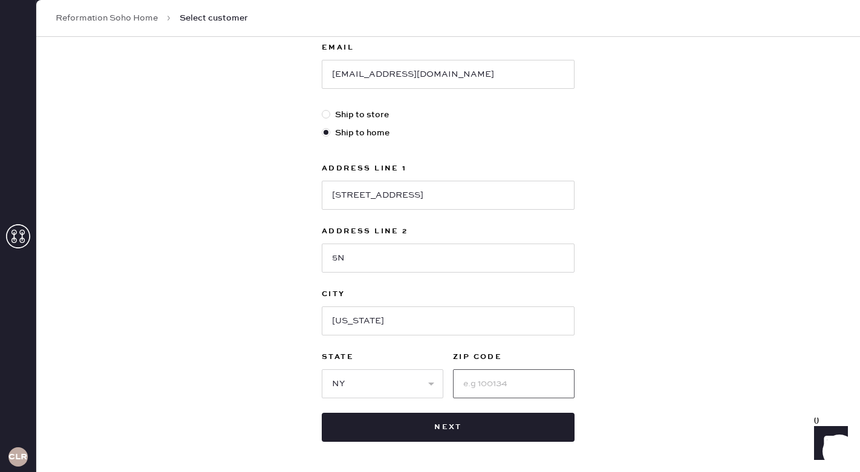
click at [478, 377] on input at bounding box center [514, 383] width 122 height 29
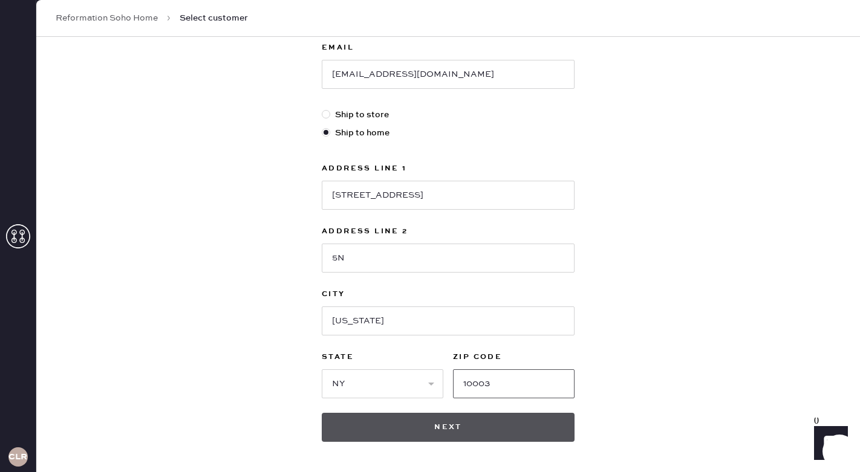
type input "10003"
click at [457, 432] on button "Next" at bounding box center [448, 427] width 253 height 29
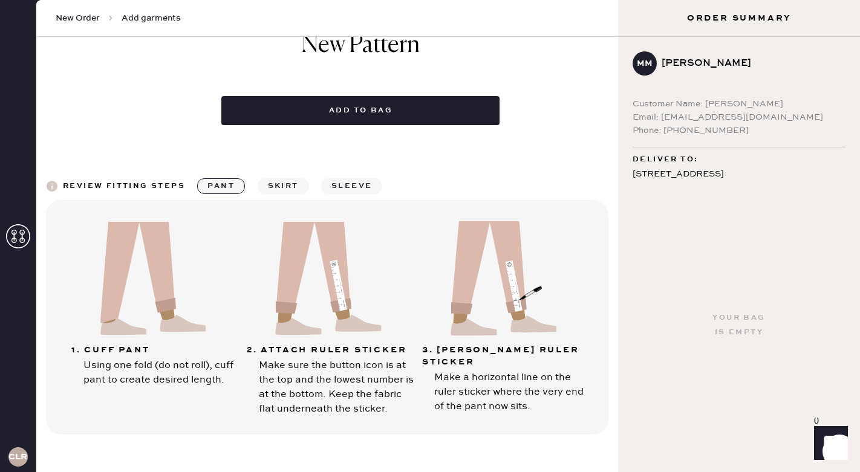
scroll to position [647, 0]
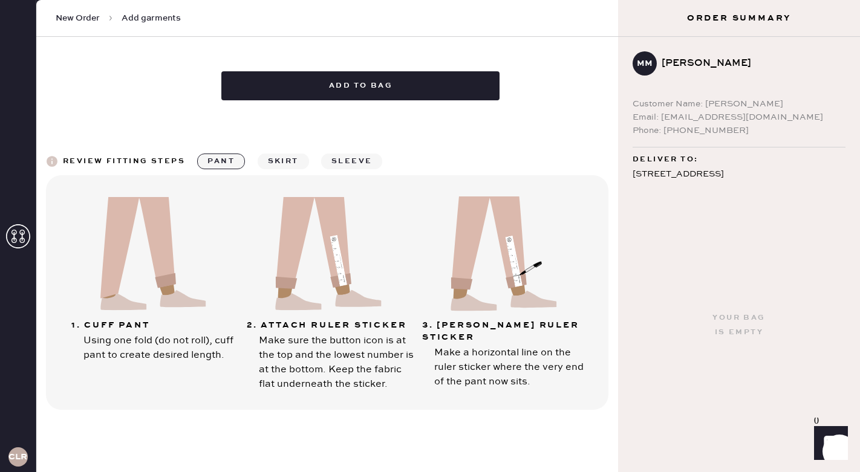
click at [79, 13] on span "New Order" at bounding box center [78, 18] width 44 height 12
click at [29, 222] on div "CLR" at bounding box center [18, 236] width 36 height 472
click at [25, 227] on use at bounding box center [18, 236] width 24 height 24
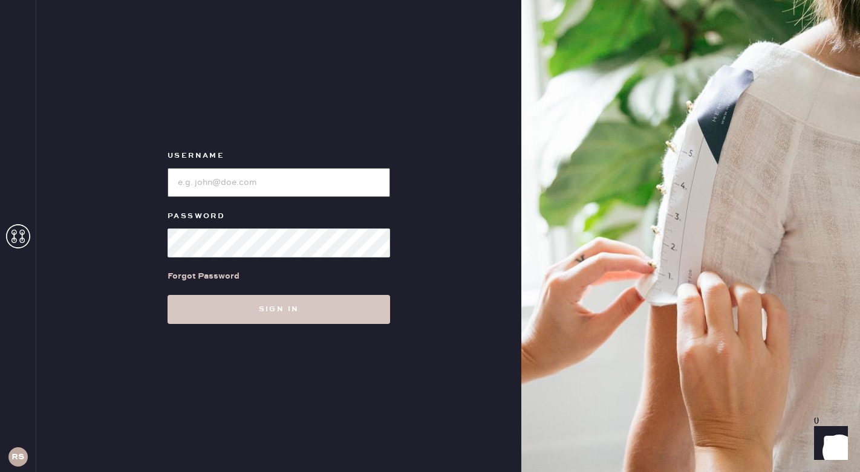
type input "reformationsoho"
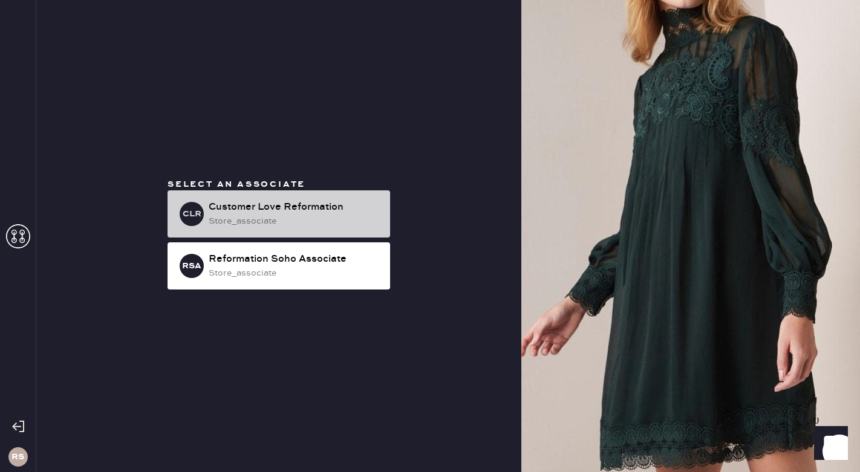
click at [294, 207] on div "Customer Love Reformation" at bounding box center [295, 207] width 172 height 15
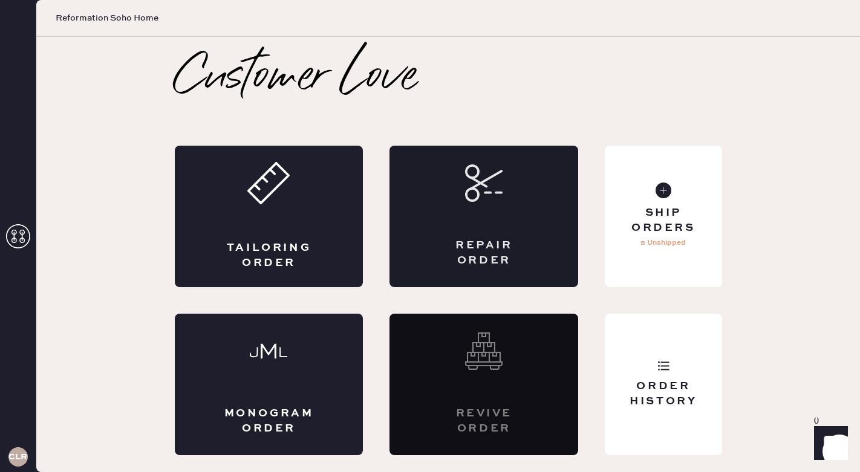
click at [501, 204] on div "Repair Order" at bounding box center [483, 216] width 189 height 141
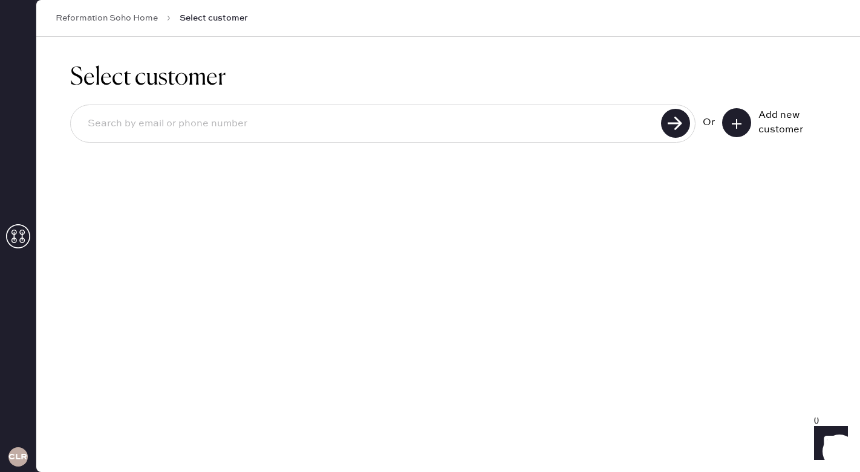
click at [396, 124] on input at bounding box center [367, 124] width 579 height 28
type input "9292265662"
click at [680, 124] on use at bounding box center [675, 123] width 29 height 29
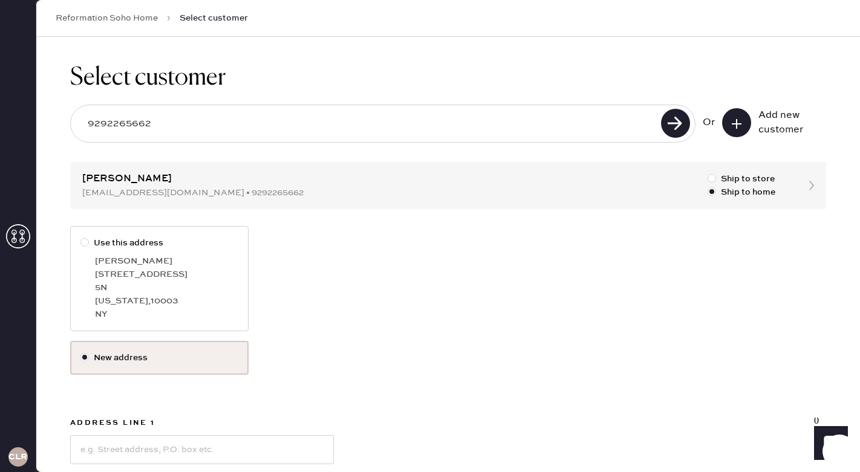
click at [89, 245] on div at bounding box center [86, 242] width 13 height 13
click at [81, 237] on input "Use this address" at bounding box center [80, 236] width 1 height 1
radio input "true"
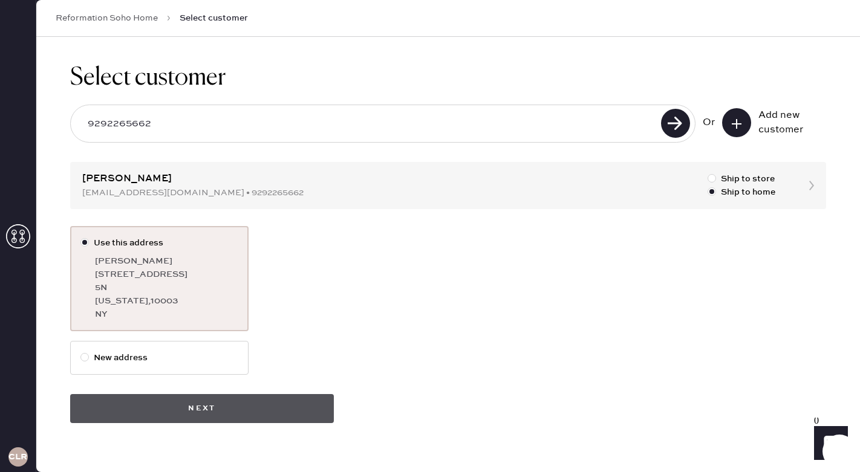
click at [236, 411] on button "Next" at bounding box center [202, 408] width 264 height 29
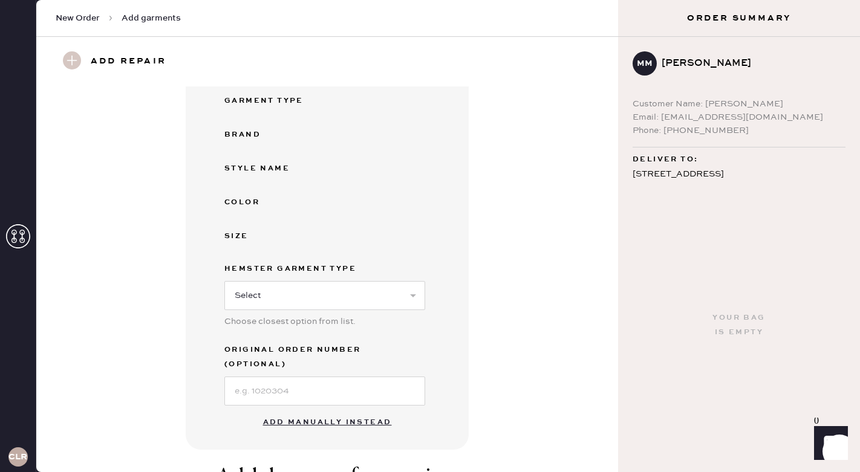
scroll to position [153, 0]
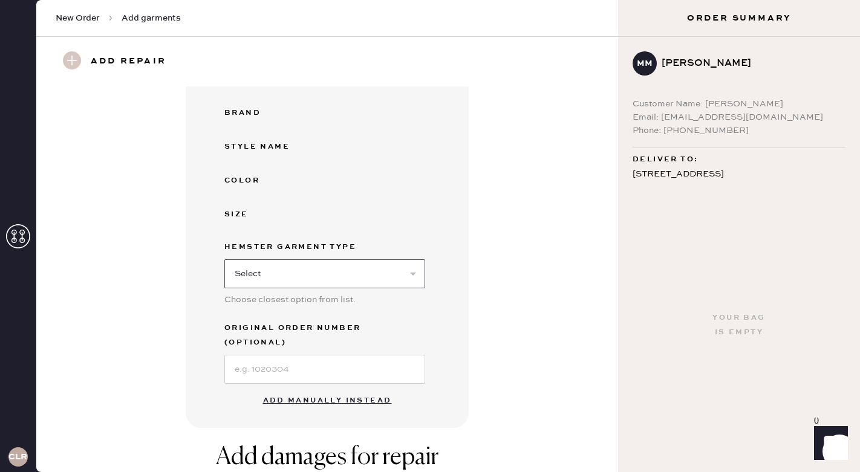
click at [329, 274] on select "Select Basic Skirt Jeans Leggings Pants Shorts Basic Sleeved Dress Basic Sleeve…" at bounding box center [324, 273] width 201 height 29
click at [224, 259] on select "Select Basic Skirt Jeans Leggings Pants Shorts Basic Sleeved Dress Basic Sleeve…" at bounding box center [324, 273] width 201 height 29
click at [308, 389] on button "Add manually instead" at bounding box center [327, 401] width 143 height 24
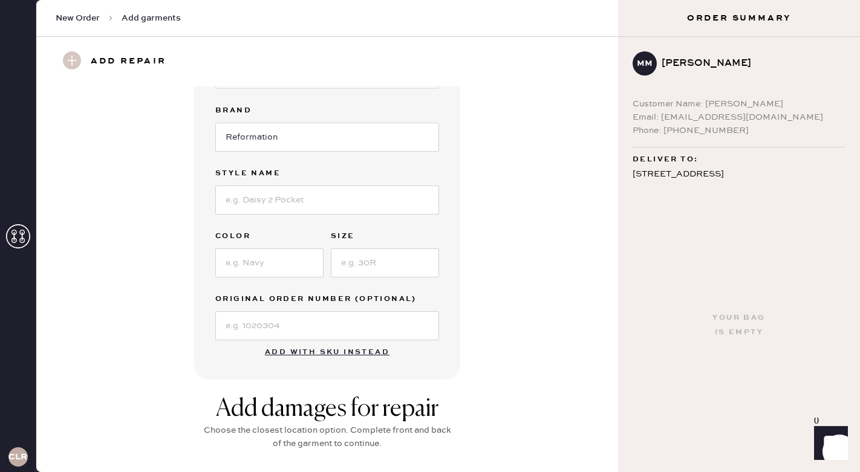
scroll to position [126, 0]
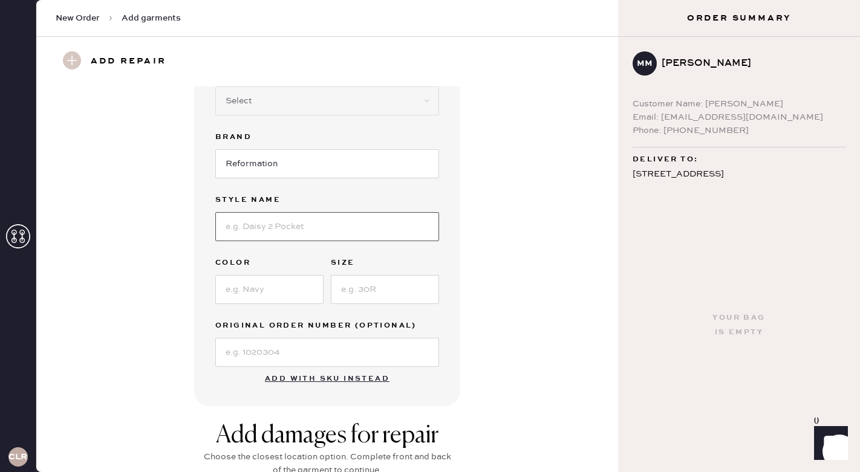
click at [282, 222] on input at bounding box center [327, 226] width 224 height 29
type input "[PERSON_NAME] High Rise Slouchy Wide Leg"
click at [270, 289] on input at bounding box center [269, 289] width 108 height 29
type input "mole"
click at [347, 294] on input at bounding box center [385, 289] width 108 height 29
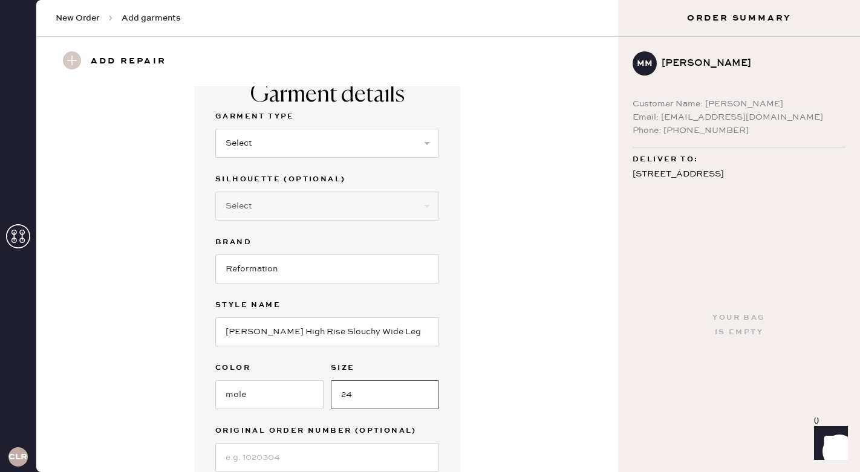
scroll to position [26, 0]
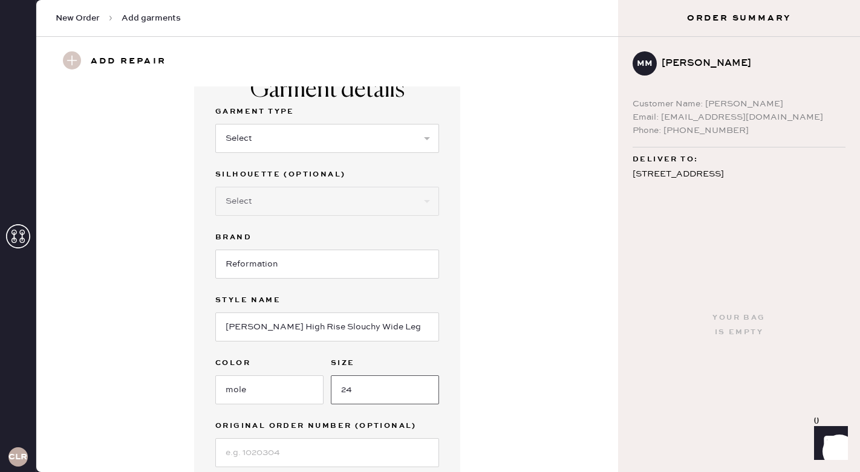
type input "24"
click at [301, 146] on select "Select Basic Skirt Jeans Leggings Pants Shorts Basic Sleeved Dress Basic Sleeve…" at bounding box center [327, 138] width 224 height 29
select select "2"
click at [215, 124] on select "Select Basic Skirt Jeans Leggings Pants Shorts Basic Sleeved Dress Basic Sleeve…" at bounding box center [327, 138] width 224 height 29
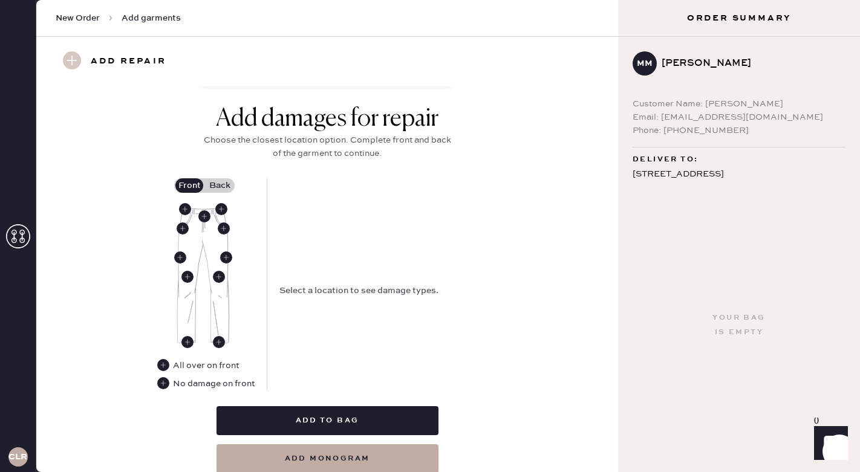
scroll to position [445, 0]
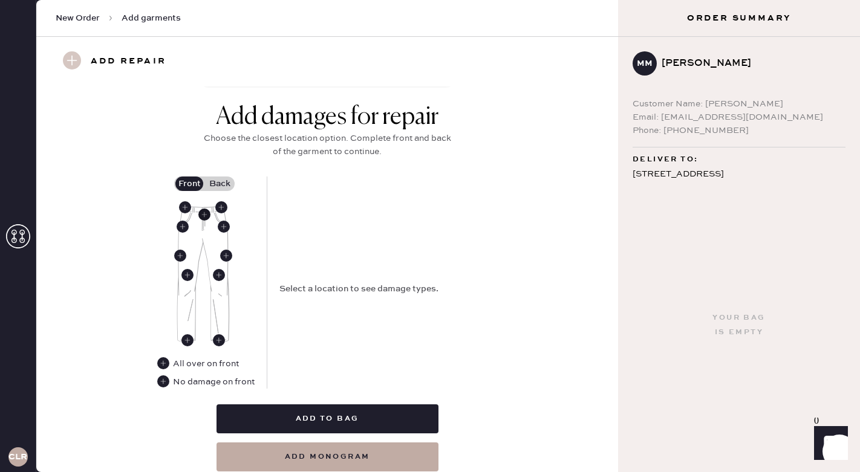
click at [205, 214] on use at bounding box center [204, 215] width 12 height 12
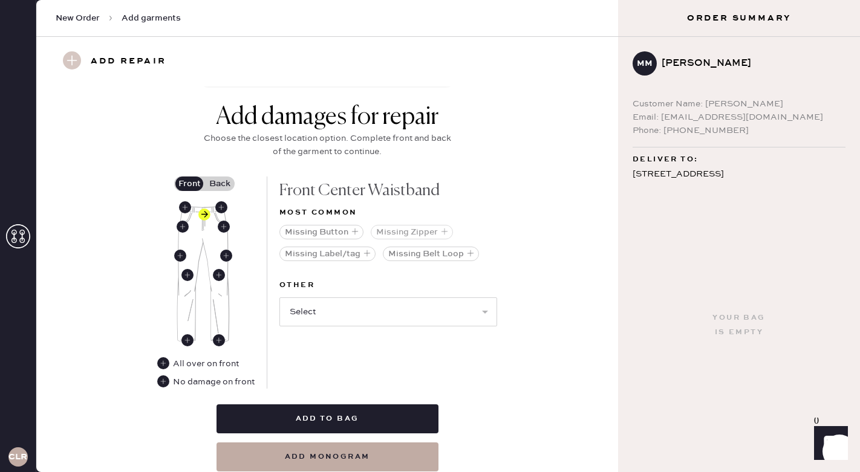
click at [401, 236] on button "Missing Zipper" at bounding box center [412, 232] width 82 height 15
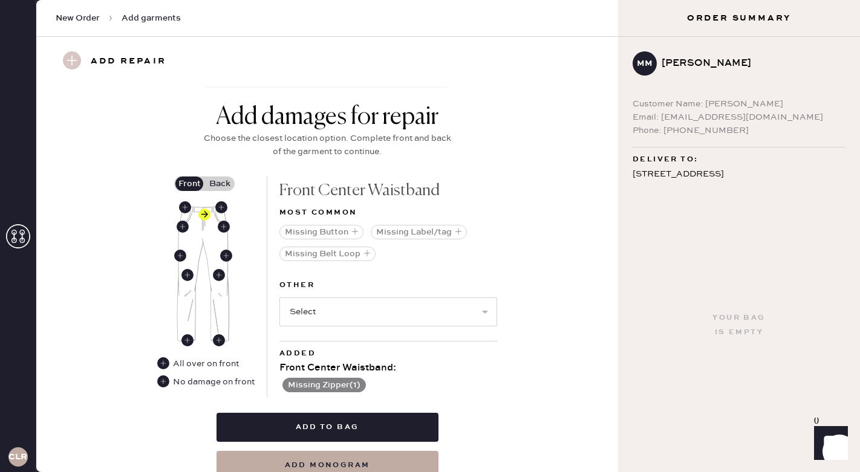
scroll to position [496, 0]
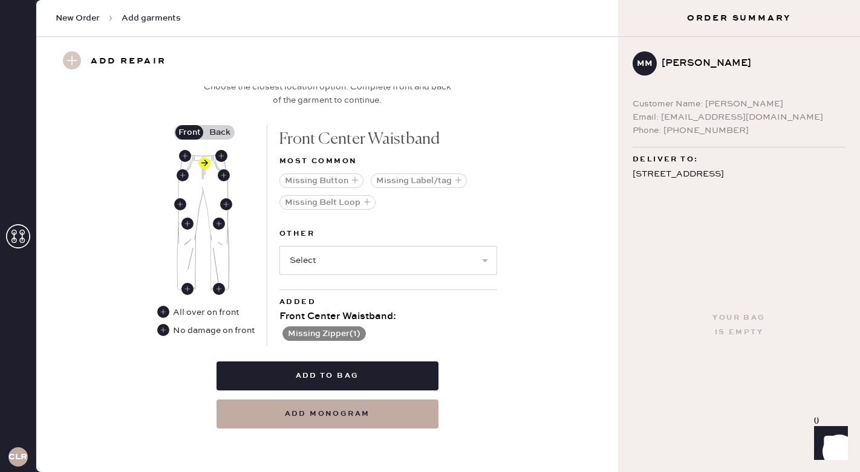
click at [214, 138] on label "Back" at bounding box center [219, 132] width 30 height 15
click at [219, 132] on input "Back" at bounding box center [219, 132] width 0 height 0
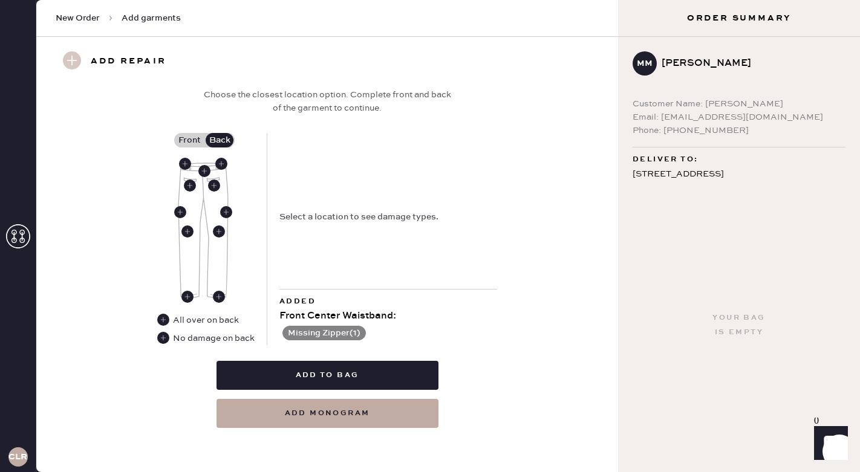
scroll to position [488, 0]
click at [204, 172] on use at bounding box center [204, 172] width 12 height 12
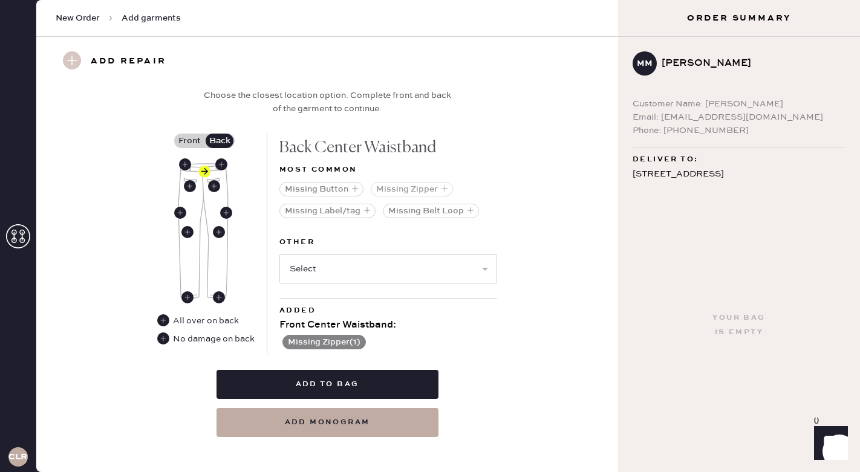
click at [416, 187] on button "Missing Zipper" at bounding box center [412, 189] width 82 height 15
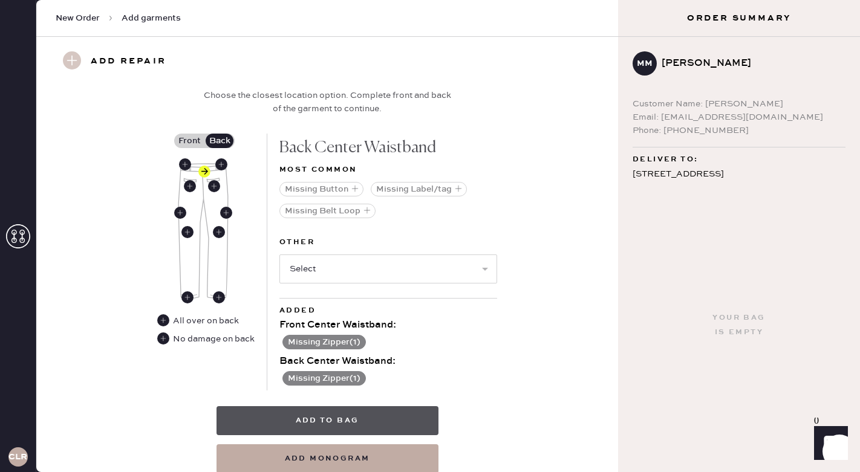
click at [296, 423] on button "Add to bag" at bounding box center [327, 420] width 222 height 29
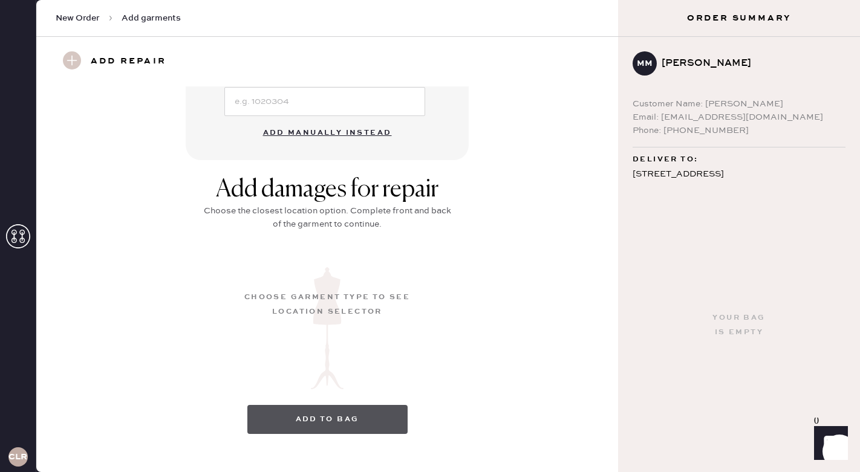
scroll to position [123, 0]
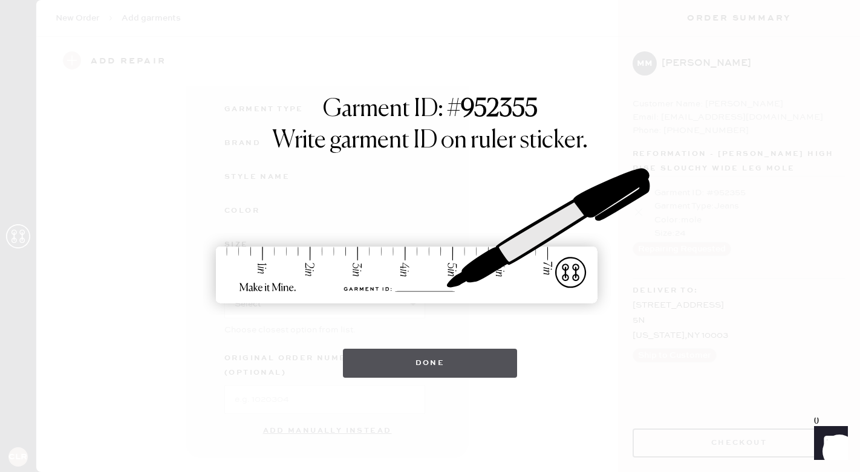
click at [427, 361] on button "Done" at bounding box center [430, 363] width 175 height 29
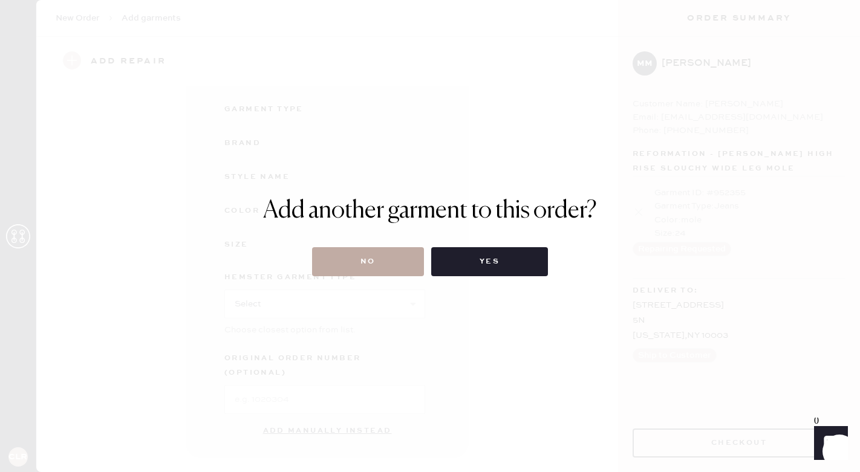
click at [407, 257] on button "No" at bounding box center [368, 261] width 112 height 29
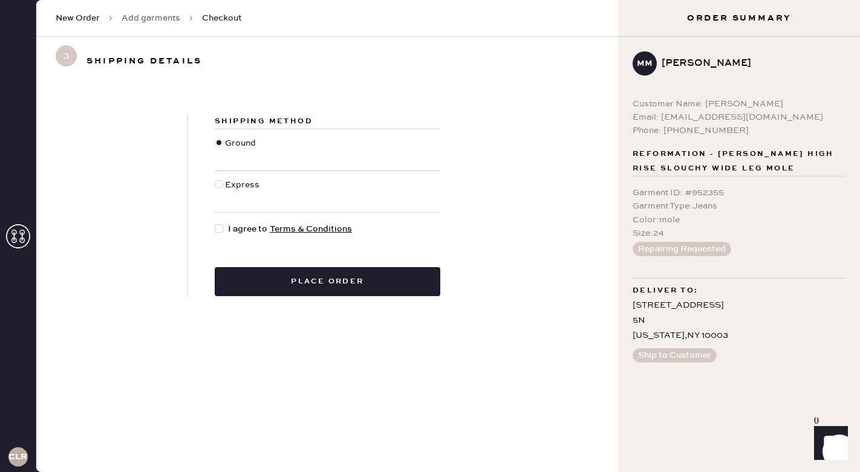
click at [241, 230] on span "I agree to Terms & Conditions" at bounding box center [290, 228] width 124 height 13
click at [215, 223] on input "I agree to Terms & Conditions" at bounding box center [215, 222] width 1 height 1
checkbox input "true"
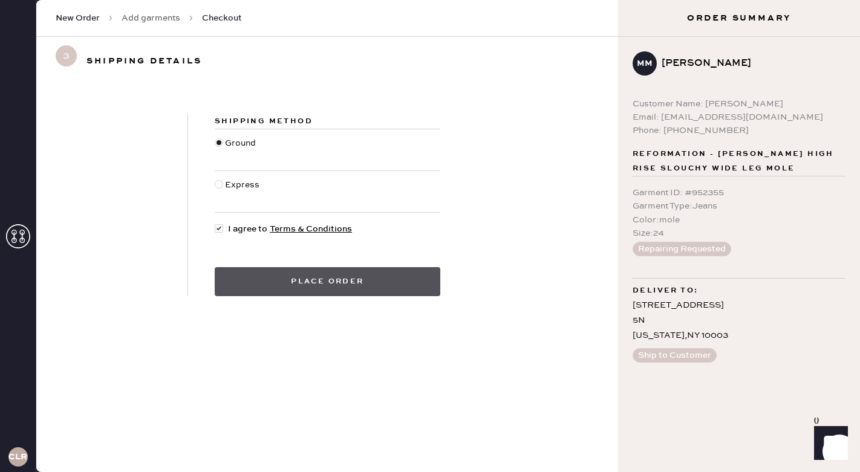
click at [272, 277] on button "Place order" at bounding box center [327, 281] width 225 height 29
